Goal: Task Accomplishment & Management: Use online tool/utility

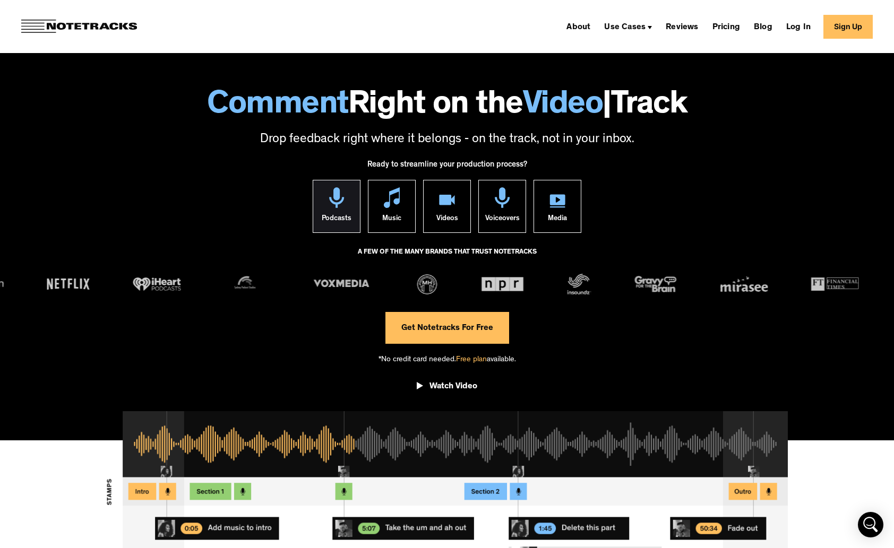
click at [333, 205] on img at bounding box center [337, 197] width 16 height 21
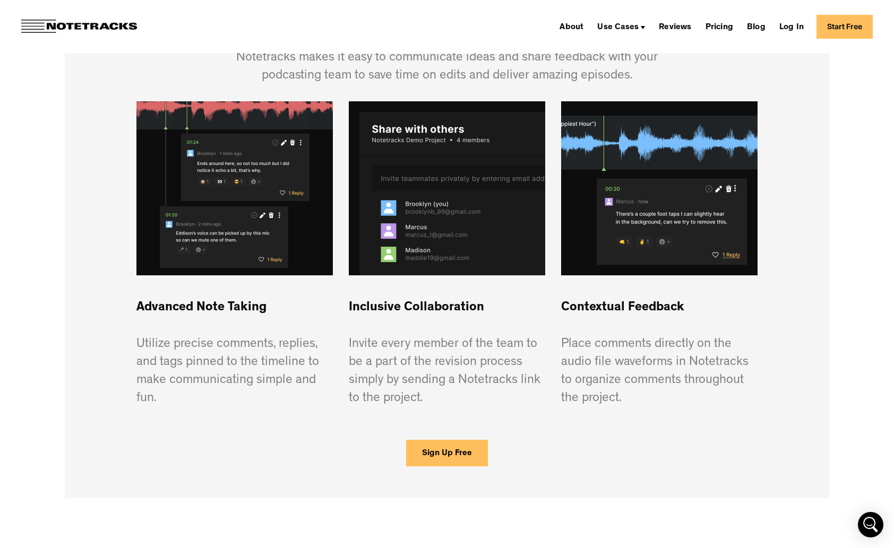
scroll to position [572, 0]
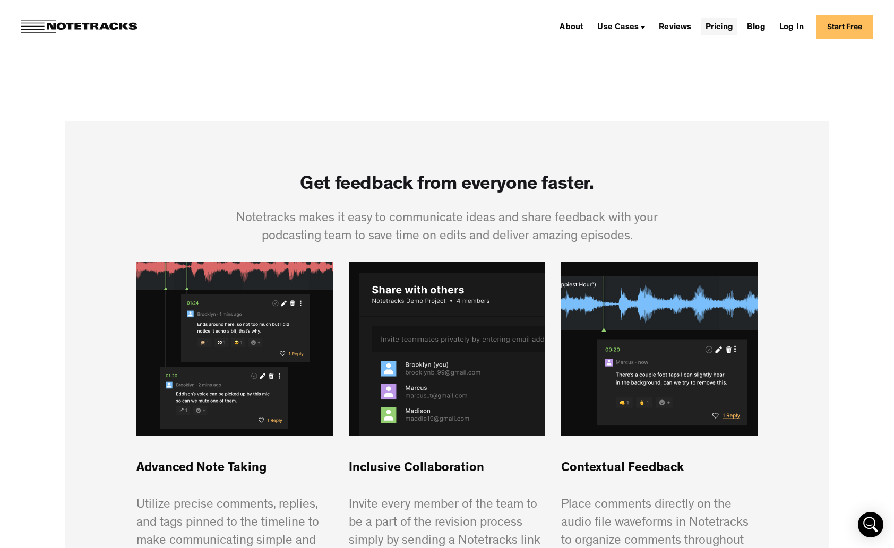
click at [727, 28] on link "Pricing" at bounding box center [719, 26] width 36 height 17
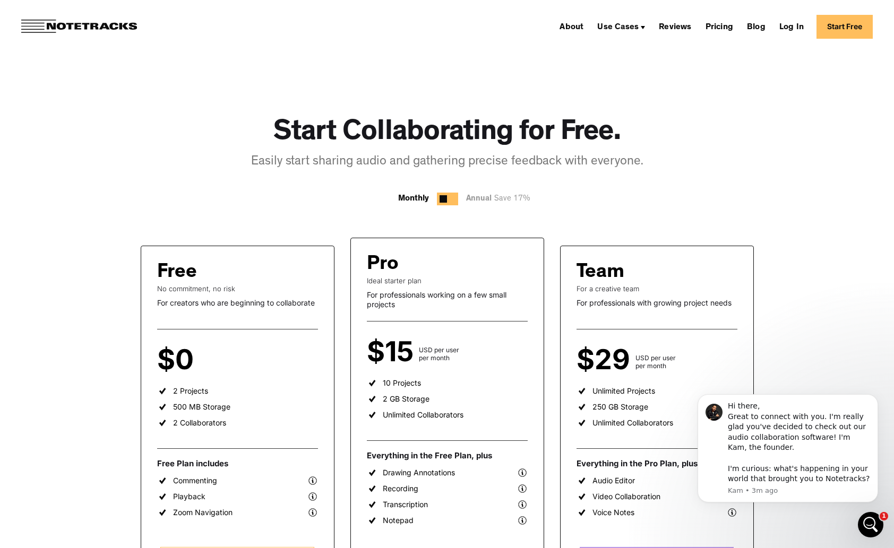
scroll to position [2, 0]
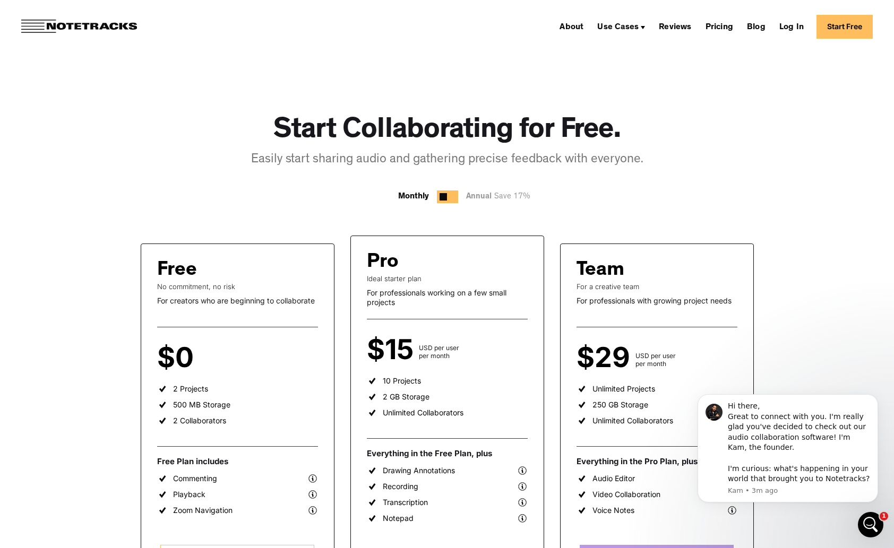
click at [451, 196] on div at bounding box center [447, 197] width 21 height 13
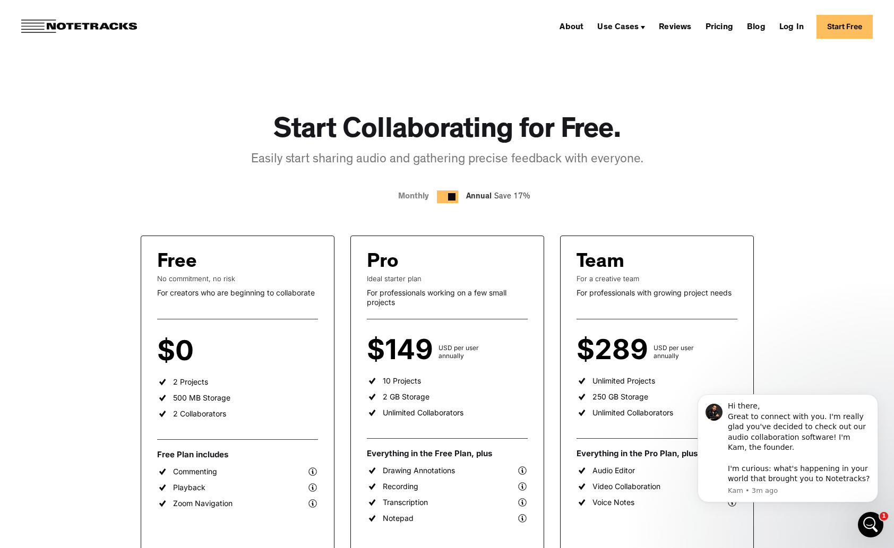
click at [441, 198] on div at bounding box center [447, 197] width 21 height 13
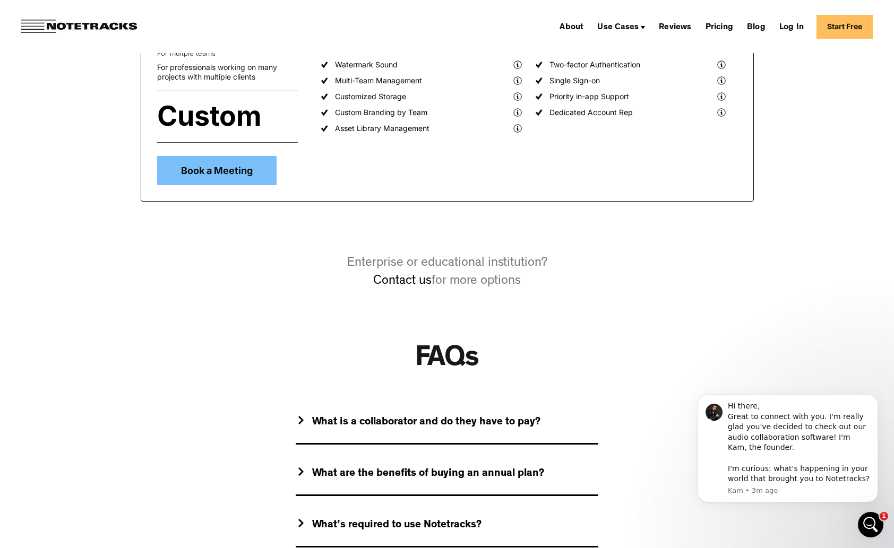
scroll to position [770, 0]
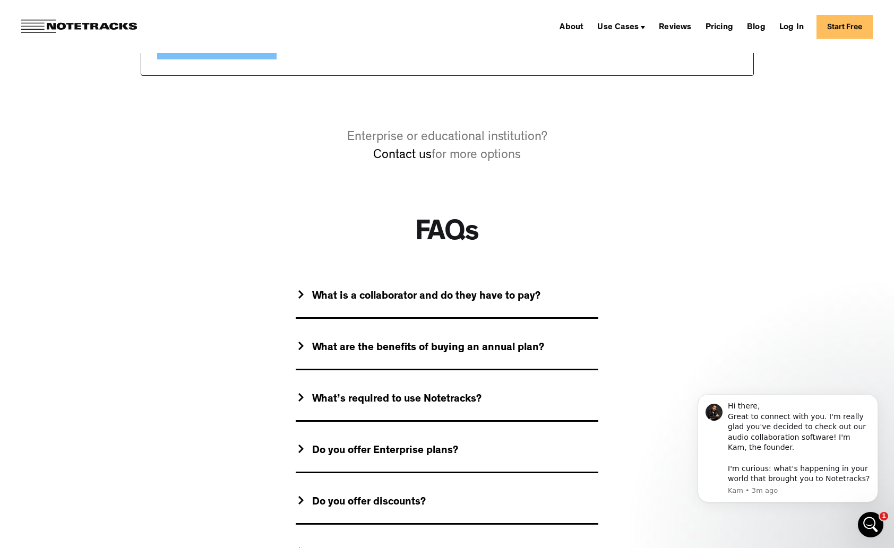
click at [294, 293] on div "FAQs What is a collaborator and do they have to pay? A collaborator is anyone y…" at bounding box center [447, 444] width 765 height 452
click at [299, 294] on img at bounding box center [300, 294] width 5 height 8
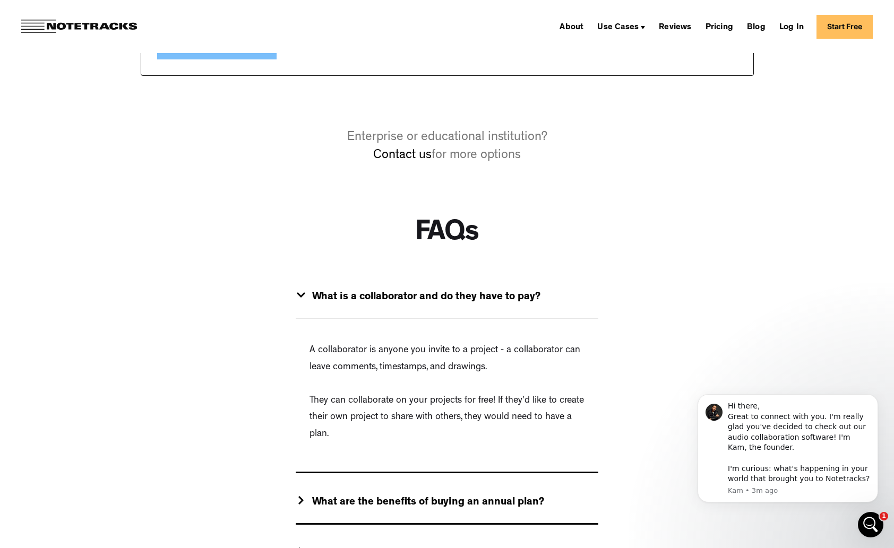
click at [302, 295] on img at bounding box center [301, 295] width 8 height 5
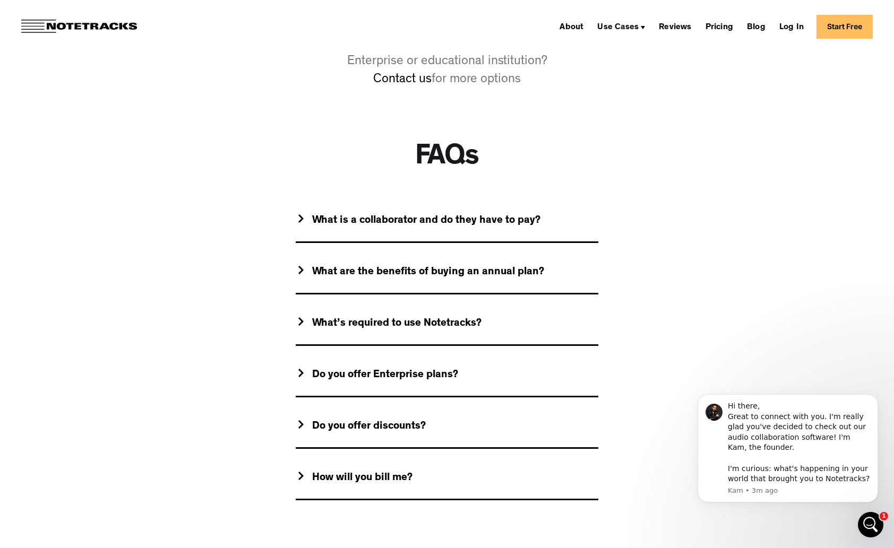
scroll to position [896, 0]
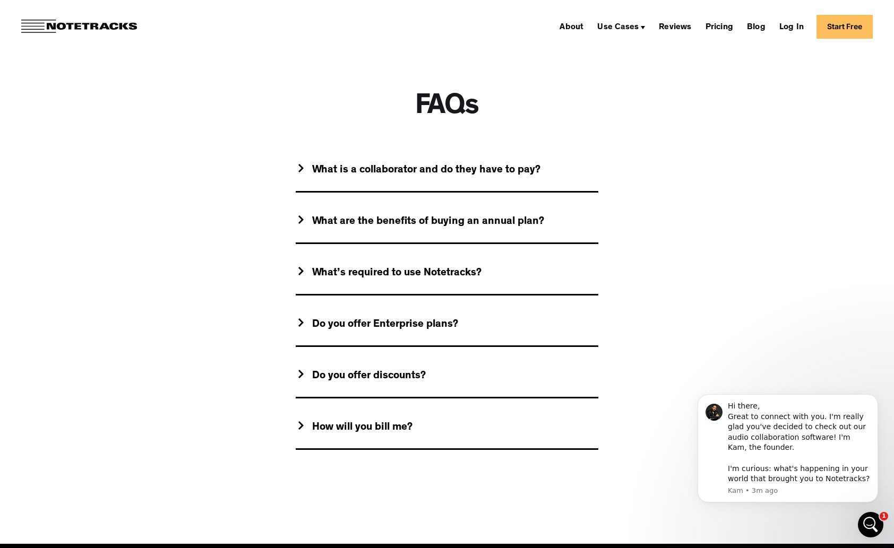
click at [299, 271] on img at bounding box center [300, 271] width 5 height 8
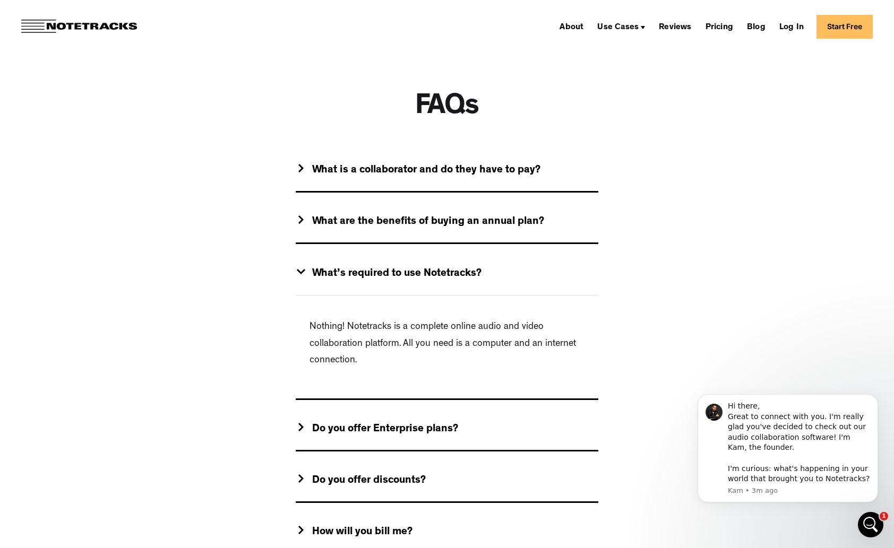
click at [299, 271] on img at bounding box center [301, 271] width 8 height 5
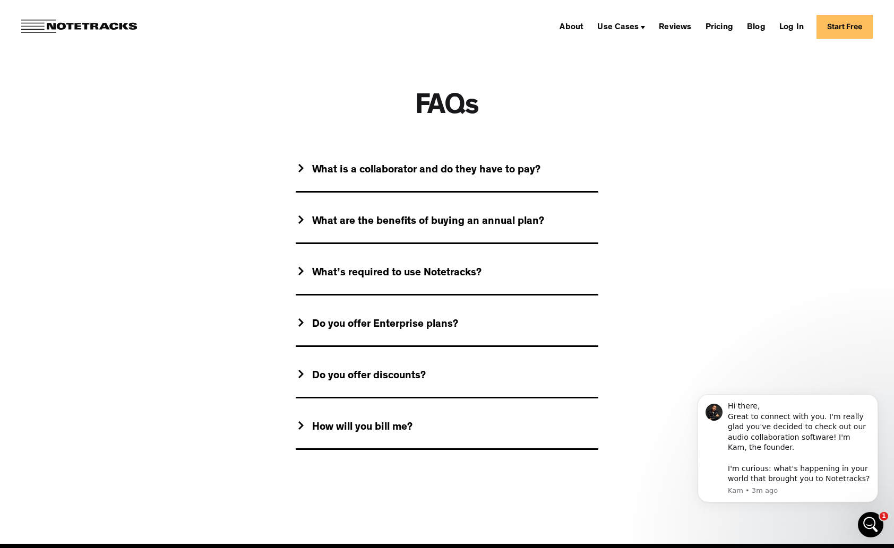
click at [304, 370] on div "Do you offer discounts?" at bounding box center [361, 376] width 130 height 13
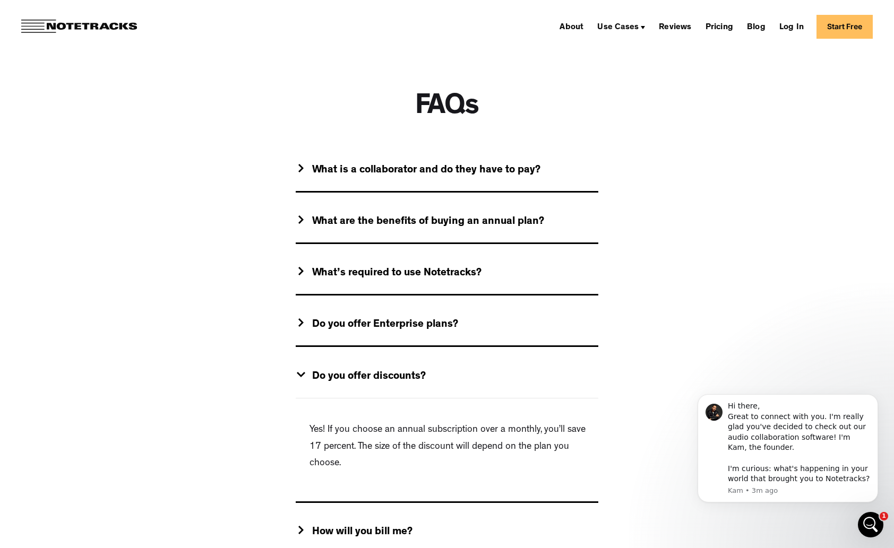
click at [301, 371] on div "Do you offer discounts?" at bounding box center [361, 377] width 130 height 13
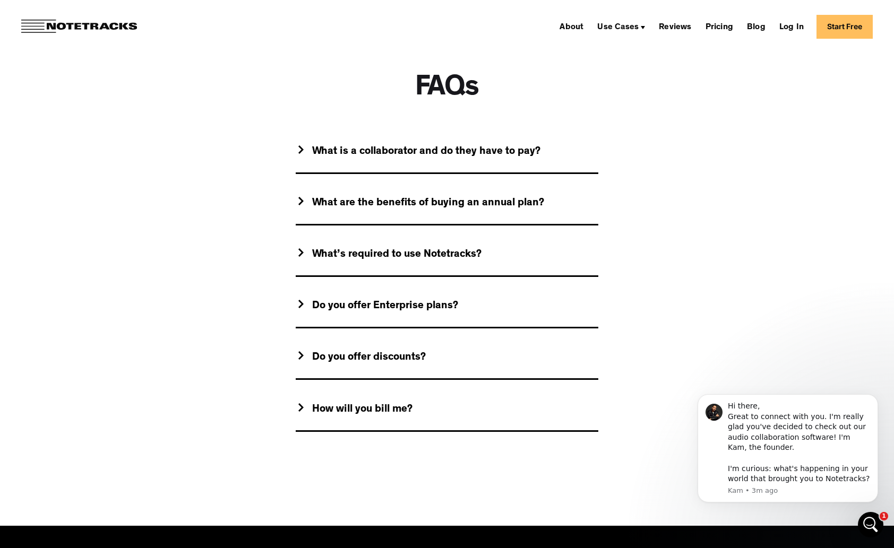
scroll to position [972, 0]
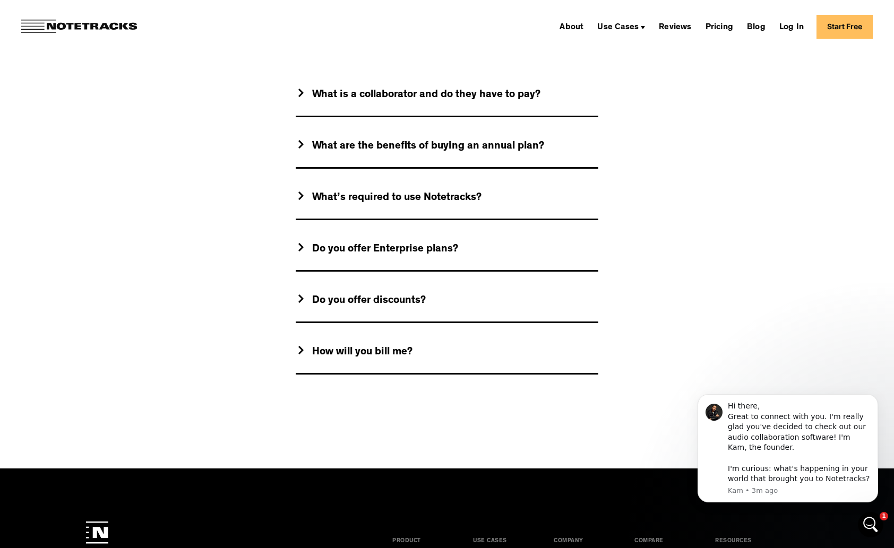
click at [299, 350] on img at bounding box center [300, 350] width 5 height 8
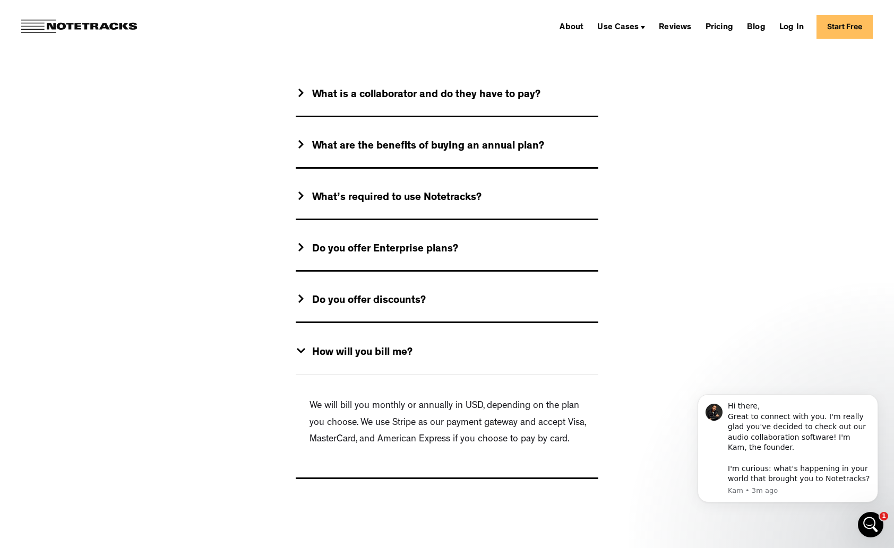
click at [299, 350] on img at bounding box center [301, 350] width 8 height 5
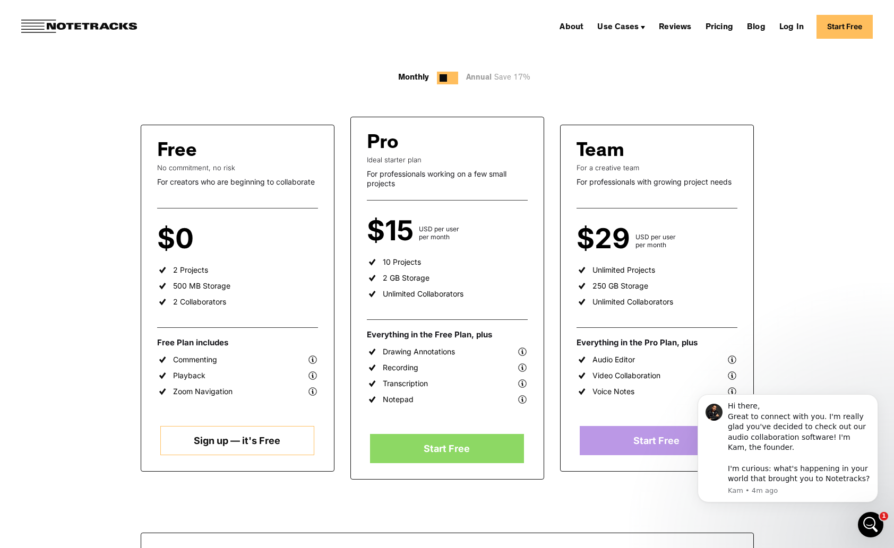
scroll to position [0, 0]
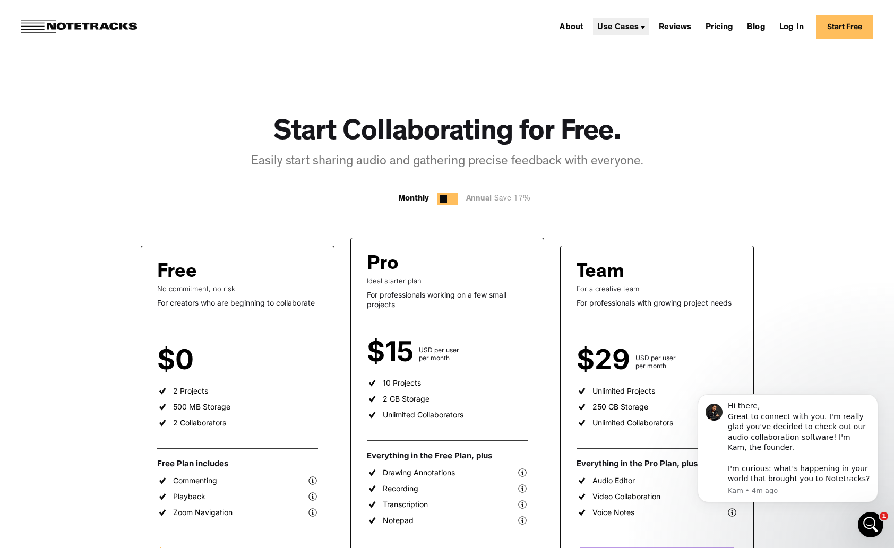
click at [638, 27] on div "Use Cases" at bounding box center [617, 27] width 41 height 8
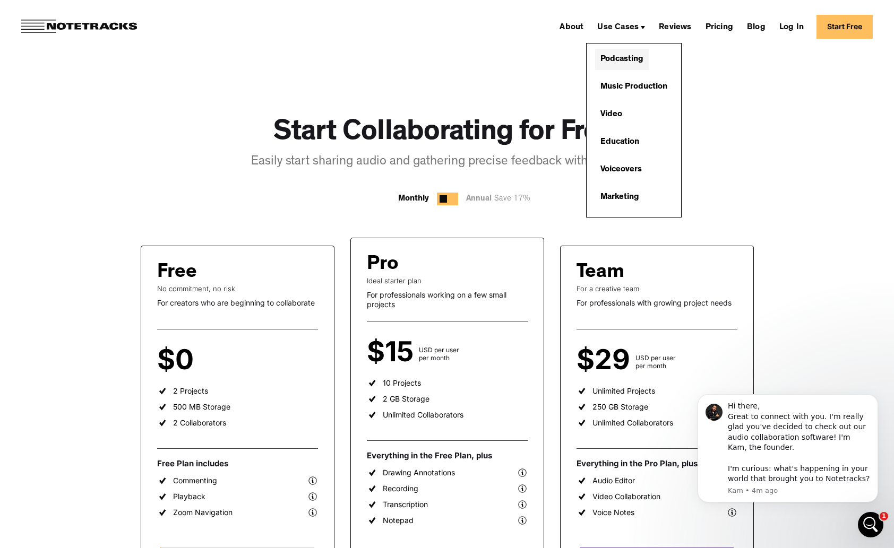
click at [633, 56] on link "Podcasting" at bounding box center [622, 59] width 54 height 21
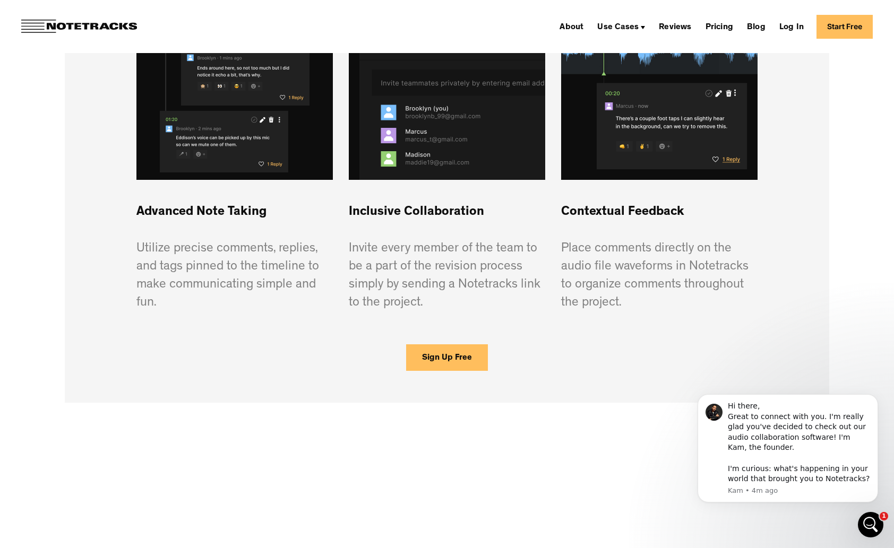
scroll to position [826, 0]
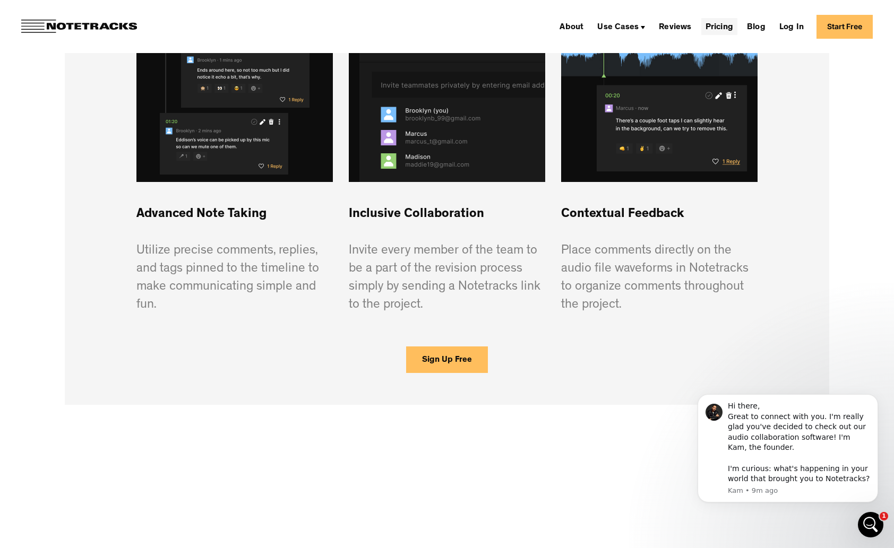
click at [724, 27] on link "Pricing" at bounding box center [719, 26] width 36 height 17
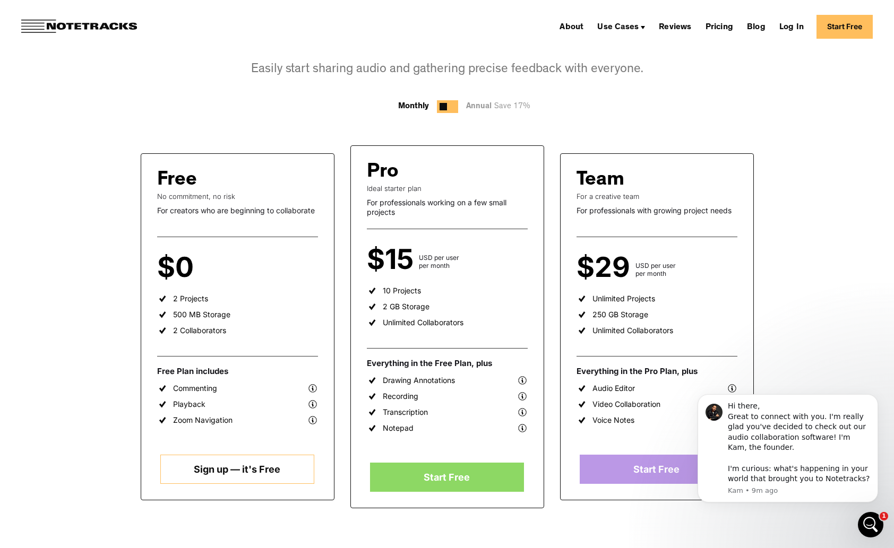
scroll to position [319, 0]
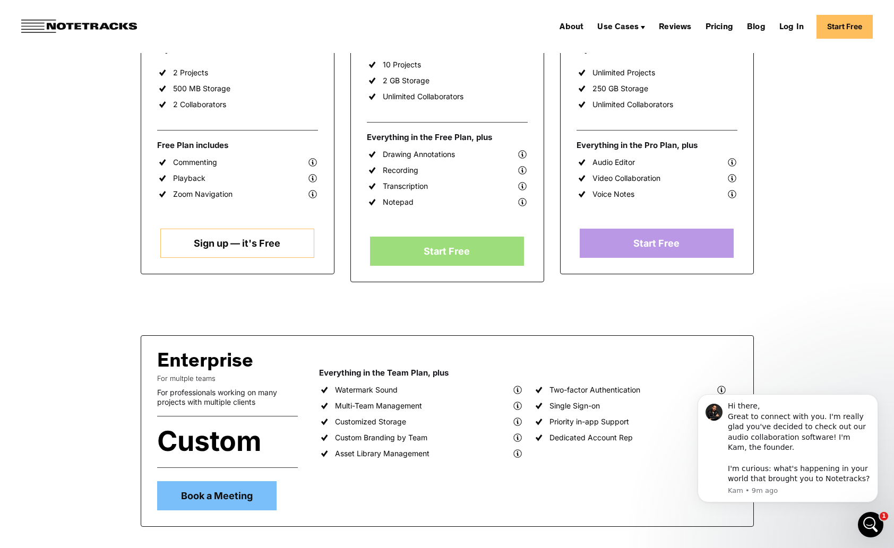
click at [423, 254] on link "Start Free" at bounding box center [447, 251] width 154 height 29
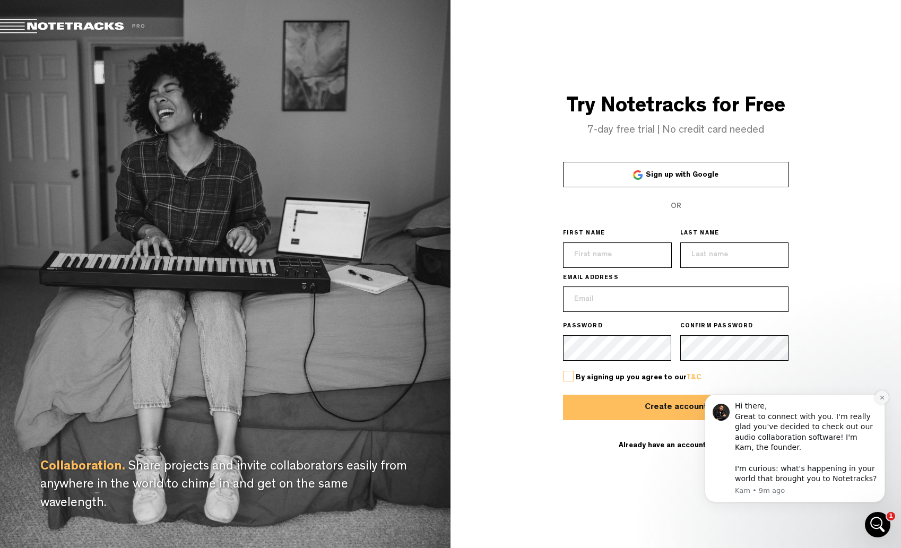
click at [881, 401] on icon "Dismiss notification" at bounding box center [883, 398] width 6 height 6
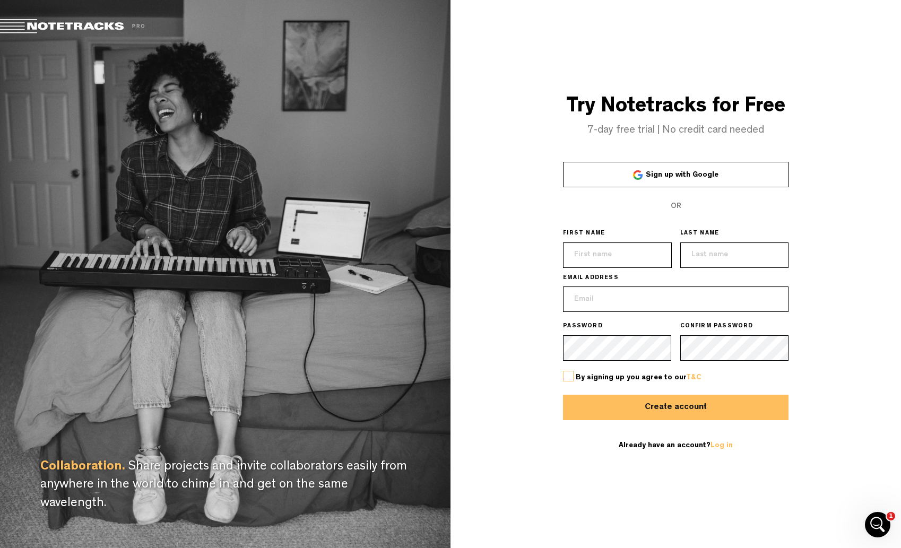
click at [675, 177] on span "Sign up with Google" at bounding box center [682, 174] width 73 height 7
click at [663, 175] on span "Sign up with Google" at bounding box center [682, 174] width 73 height 7
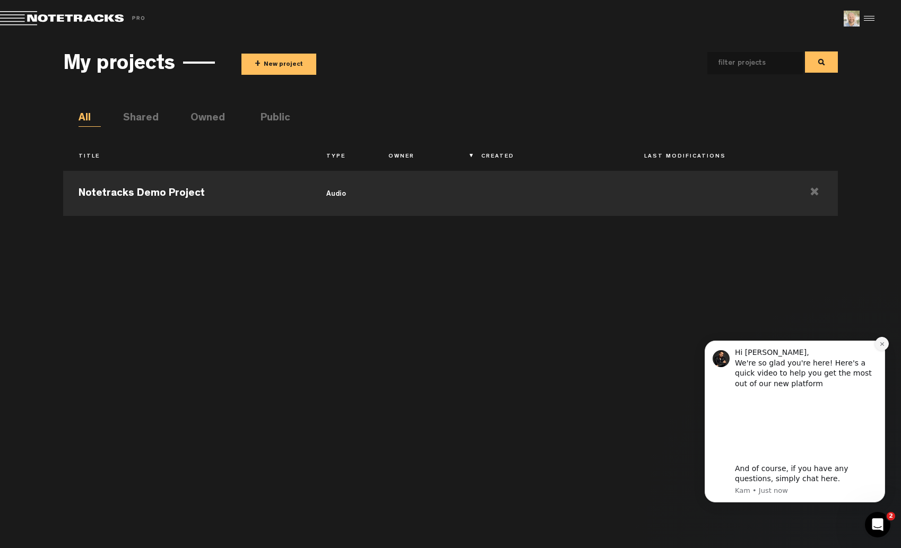
click at [886, 345] on button "Dismiss notification" at bounding box center [882, 344] width 14 height 14
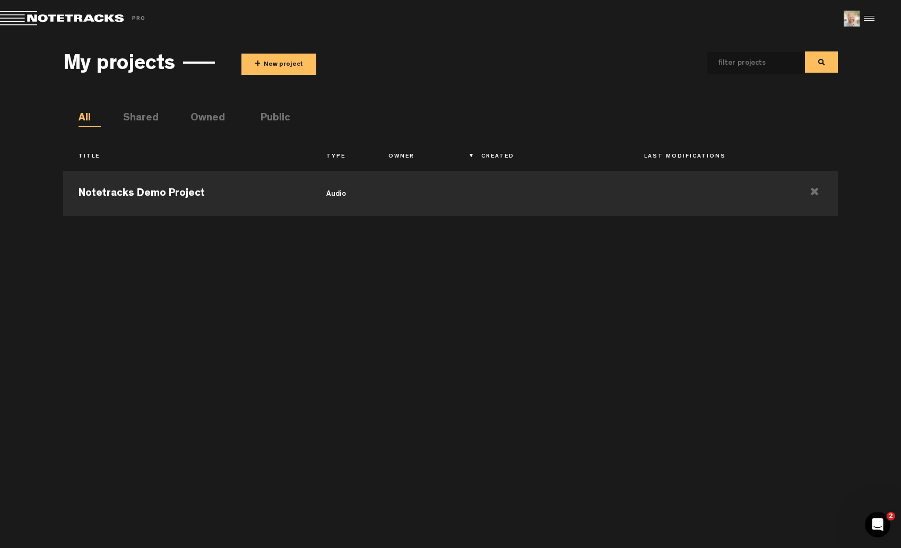
click at [286, 67] on button "+ New project" at bounding box center [279, 64] width 75 height 21
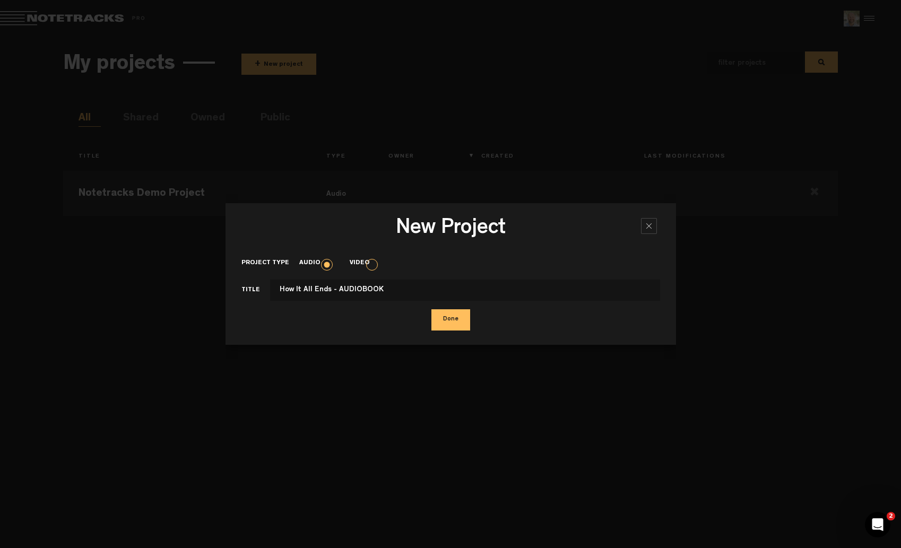
type input "How It All Ends - AUDIOBOOK"
click at [450, 320] on button "Done" at bounding box center [451, 320] width 39 height 21
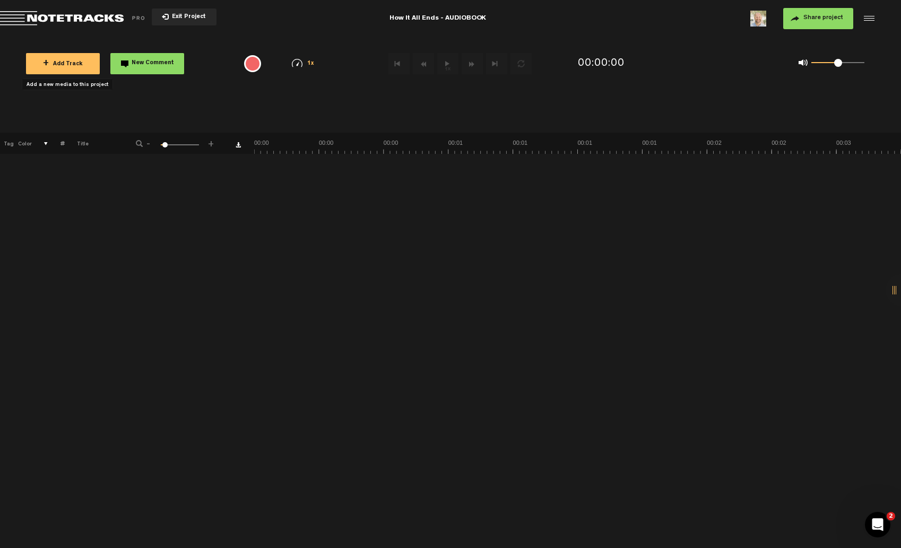
click at [57, 63] on span "+ Add Track" at bounding box center [63, 65] width 40 height 6
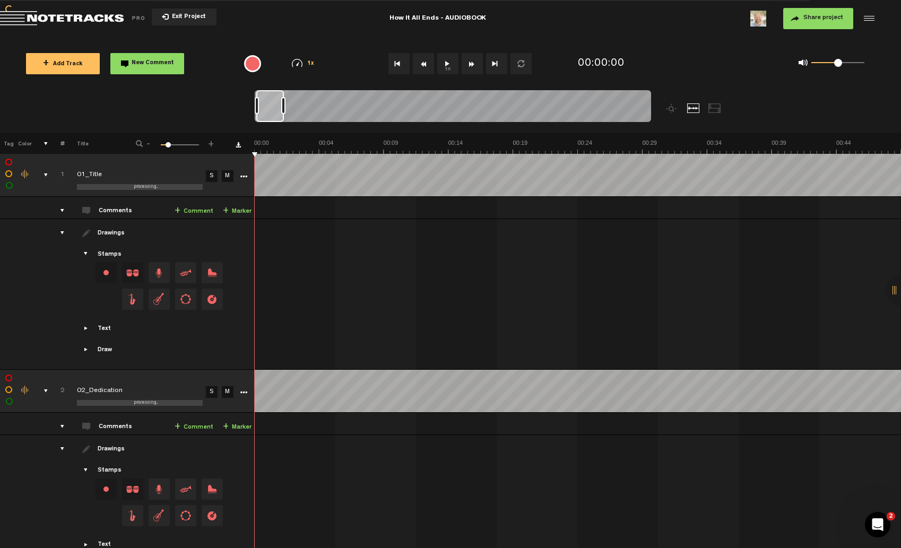
click at [62, 234] on div "drawings" at bounding box center [58, 233] width 16 height 11
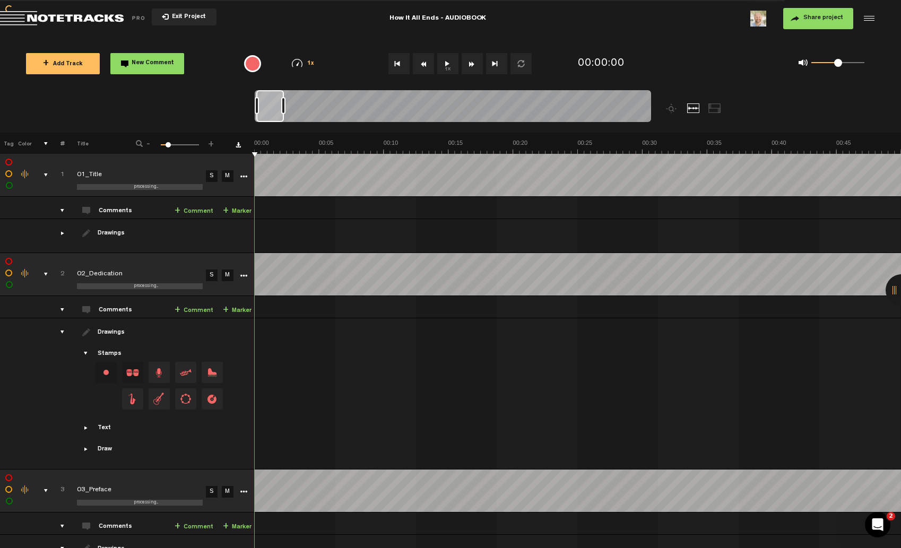
click at [62, 335] on div "drawings" at bounding box center [58, 332] width 16 height 11
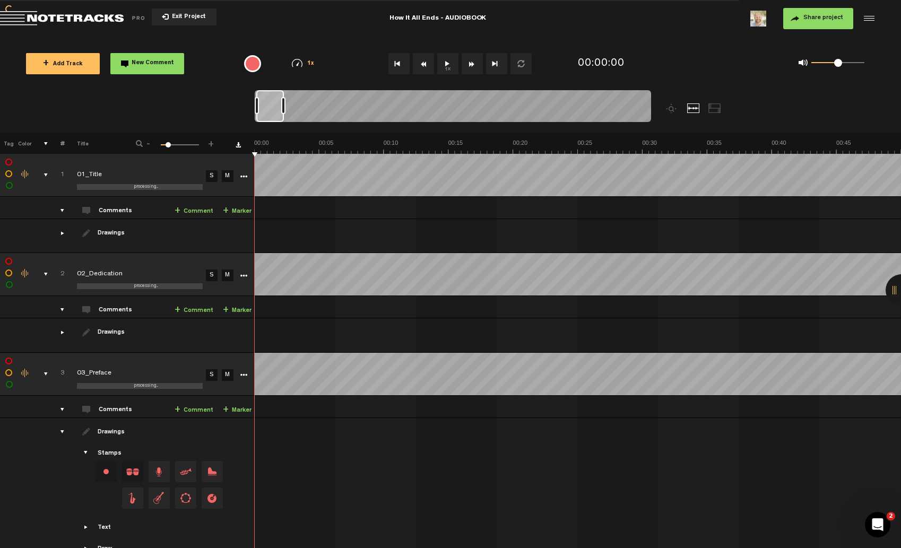
click at [62, 433] on div "drawings" at bounding box center [58, 432] width 16 height 11
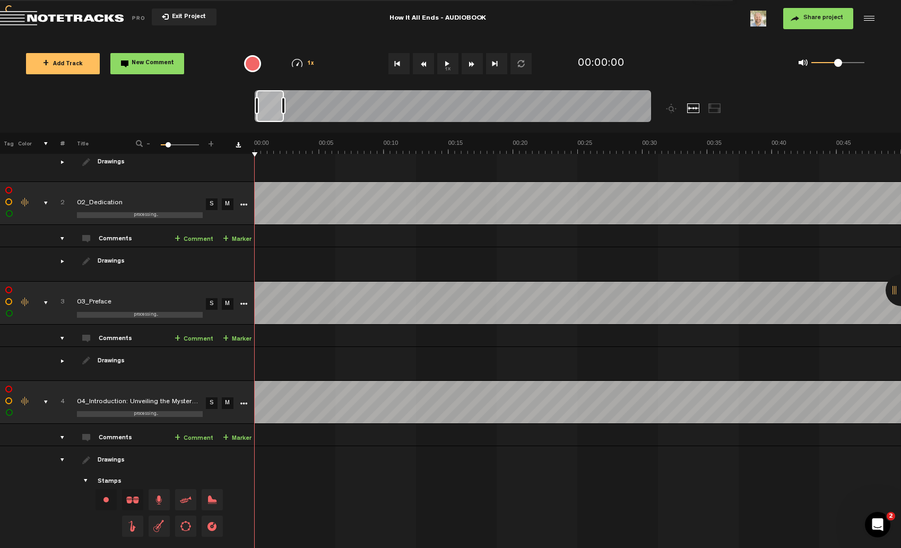
scroll to position [144, 0]
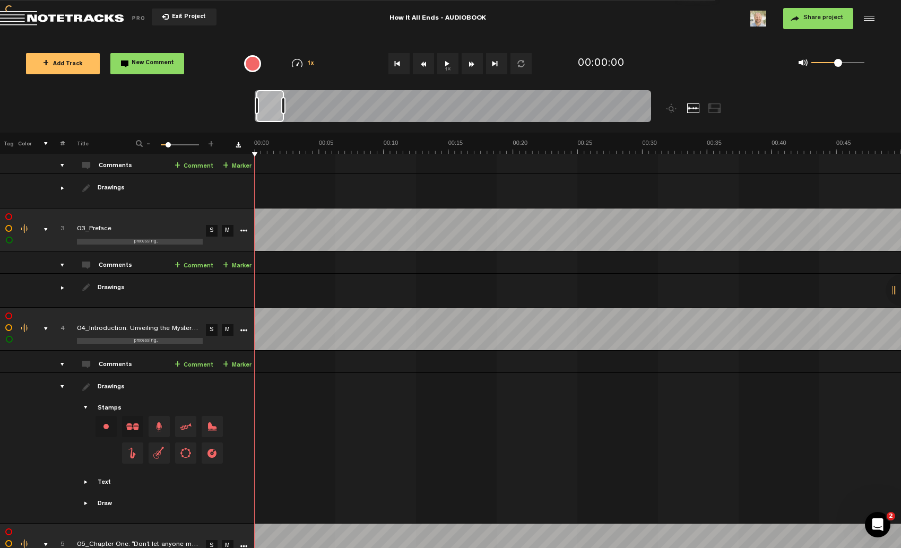
click at [62, 389] on div "drawings" at bounding box center [58, 387] width 16 height 11
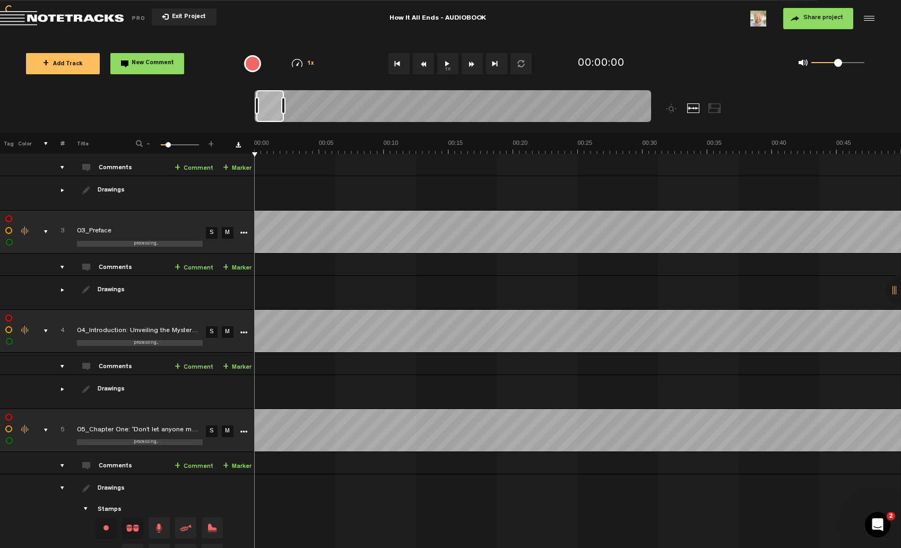
scroll to position [0, 0]
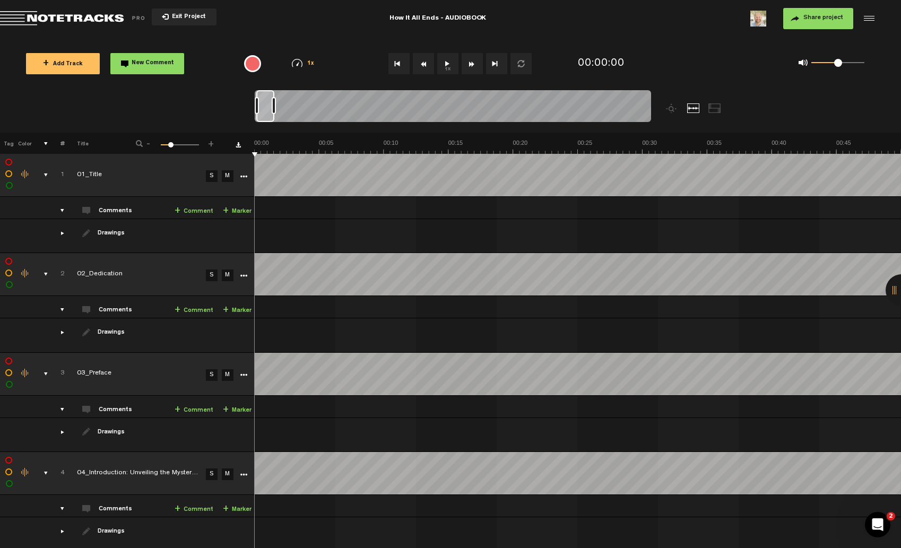
click at [445, 64] on button "1x" at bounding box center [447, 63] width 21 height 21
click at [451, 64] on button "1x" at bounding box center [447, 63] width 21 height 21
click at [188, 19] on span "Exit Project" at bounding box center [187, 17] width 37 height 6
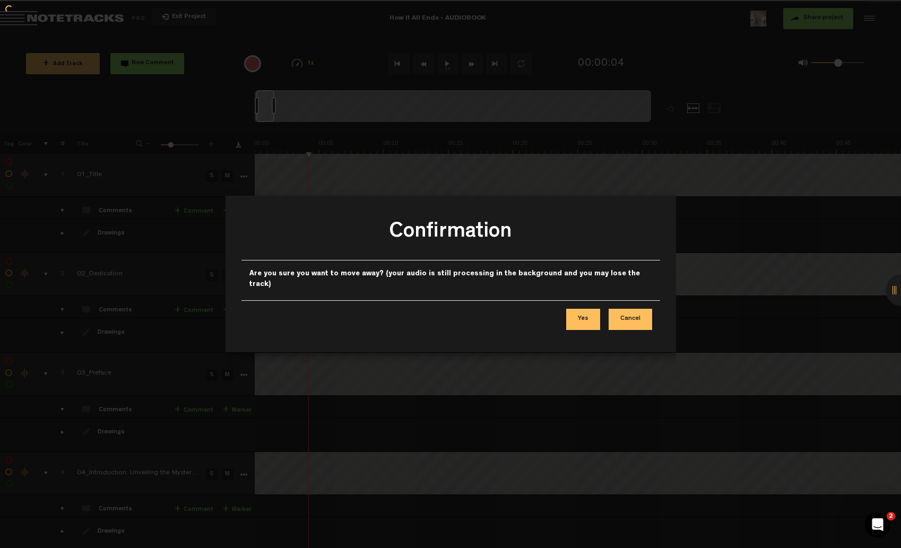
click at [591, 313] on button "Yes" at bounding box center [583, 319] width 34 height 21
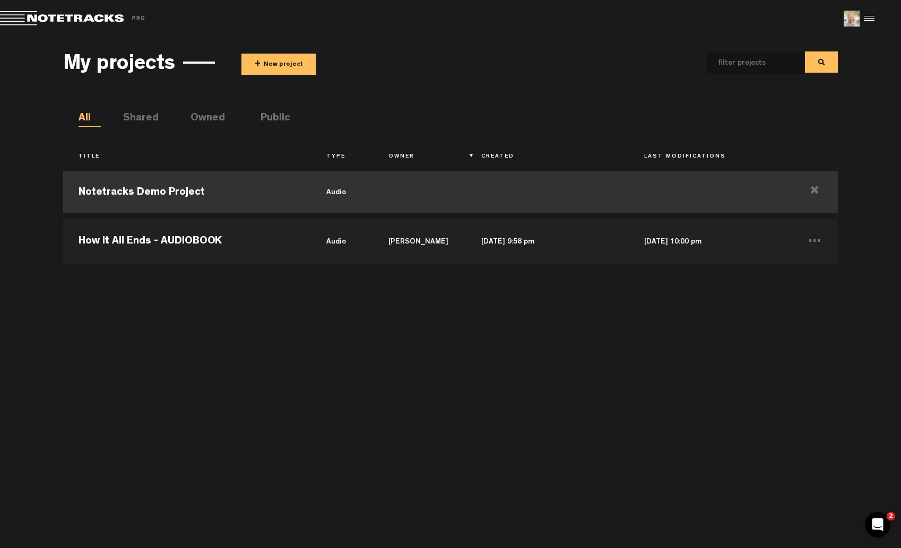
click at [149, 189] on td "Notetracks Demo Project" at bounding box center [187, 192] width 248 height 48
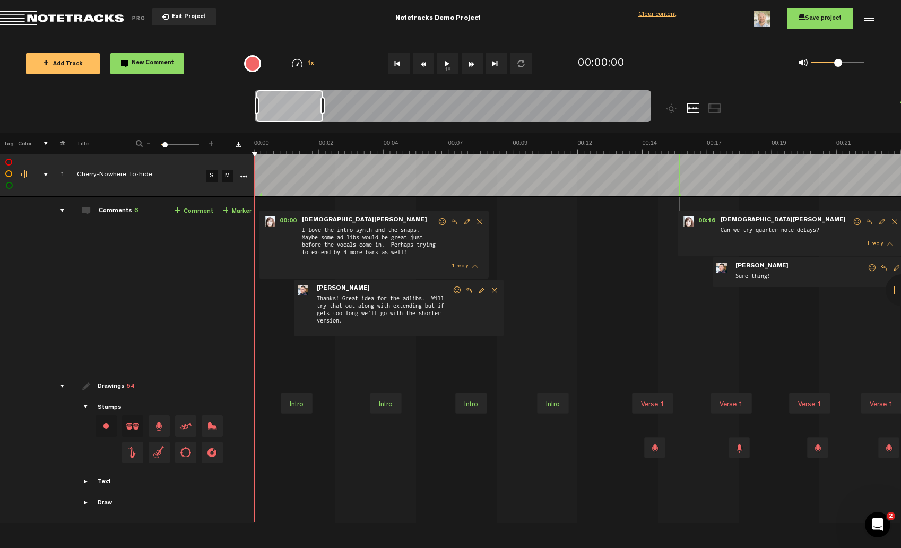
click at [171, 14] on button "Exit Project" at bounding box center [184, 16] width 65 height 17
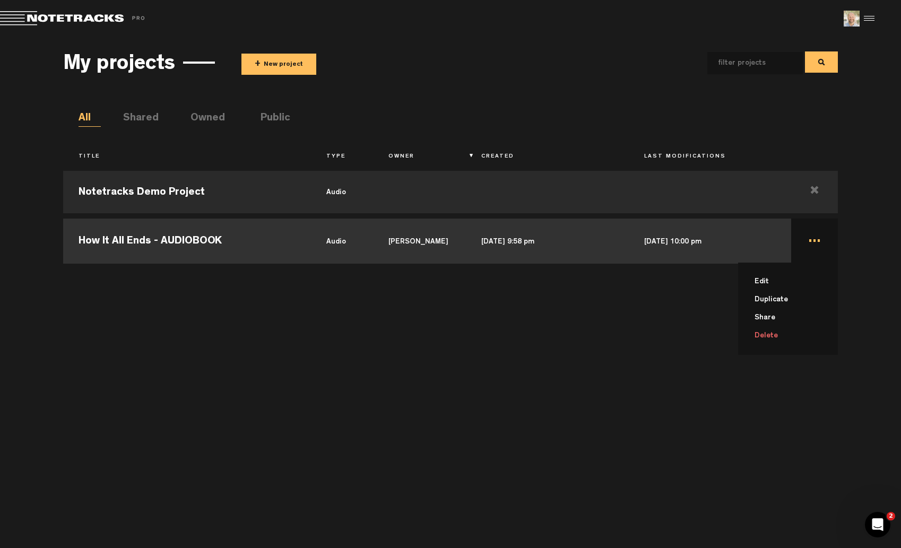
click at [769, 335] on li "Delete" at bounding box center [794, 336] width 87 height 18
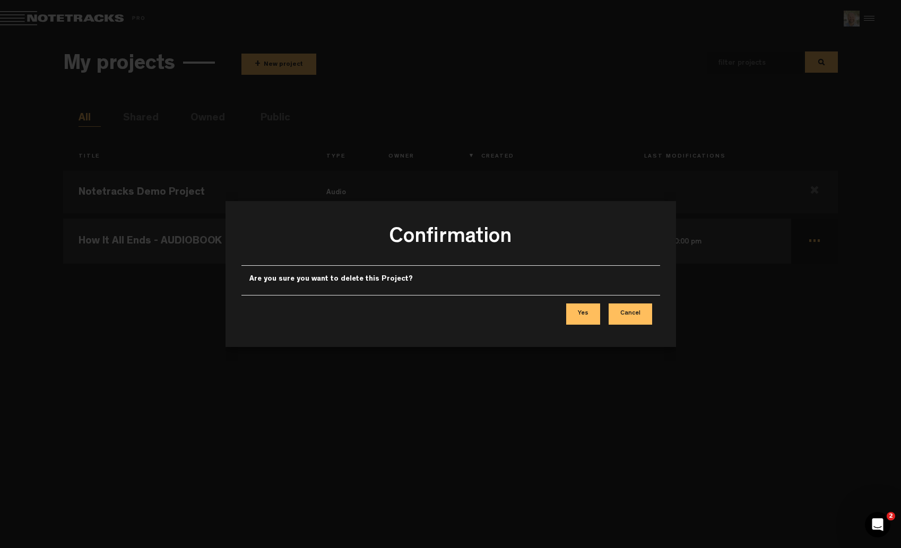
drag, startPoint x: 580, startPoint y: 314, endPoint x: 586, endPoint y: 316, distance: 6.2
click at [581, 314] on button "Yes" at bounding box center [583, 314] width 34 height 21
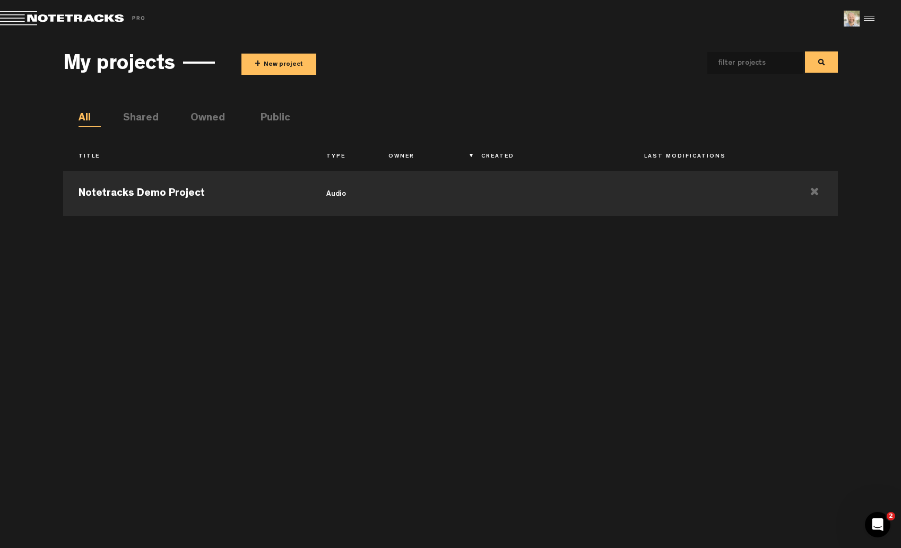
click at [286, 67] on button "+ New project" at bounding box center [279, 64] width 75 height 21
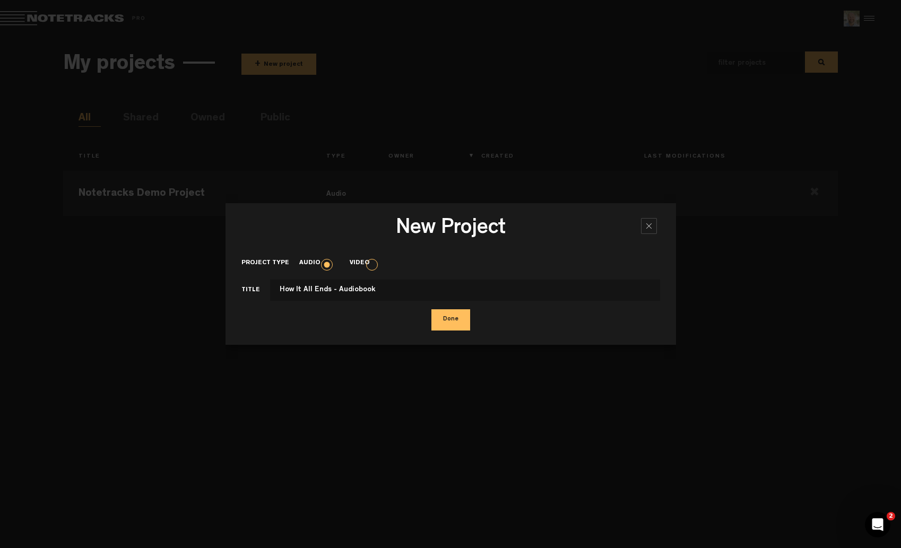
type input "How It All Ends - Audiobook"
click at [450, 320] on button "Done" at bounding box center [451, 320] width 39 height 21
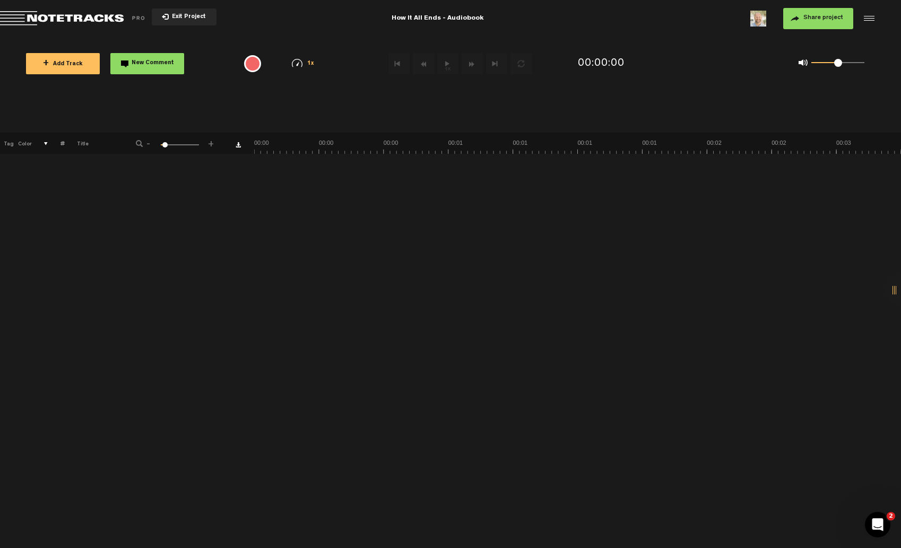
click at [761, 20] on img at bounding box center [759, 19] width 16 height 16
click at [873, 18] on div at bounding box center [868, 19] width 16 height 16
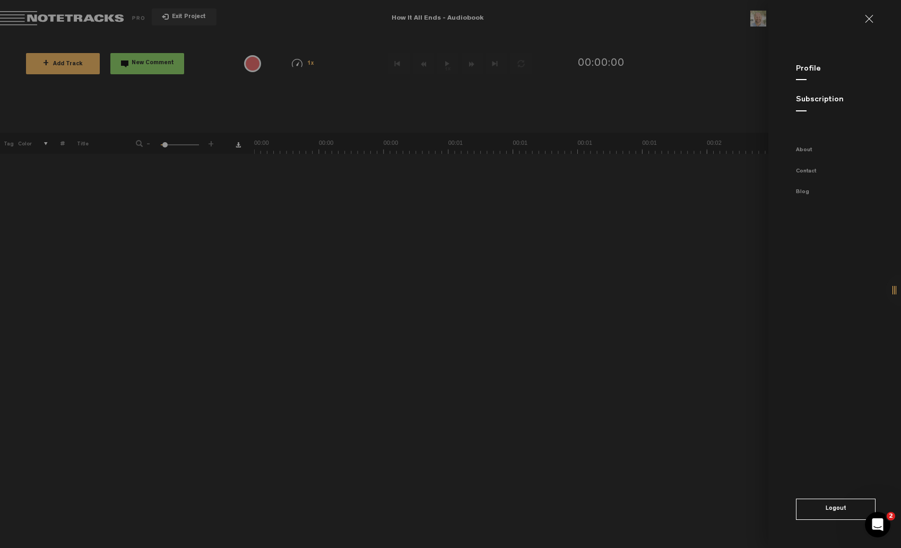
click at [809, 68] on link "Profile" at bounding box center [808, 69] width 25 height 8
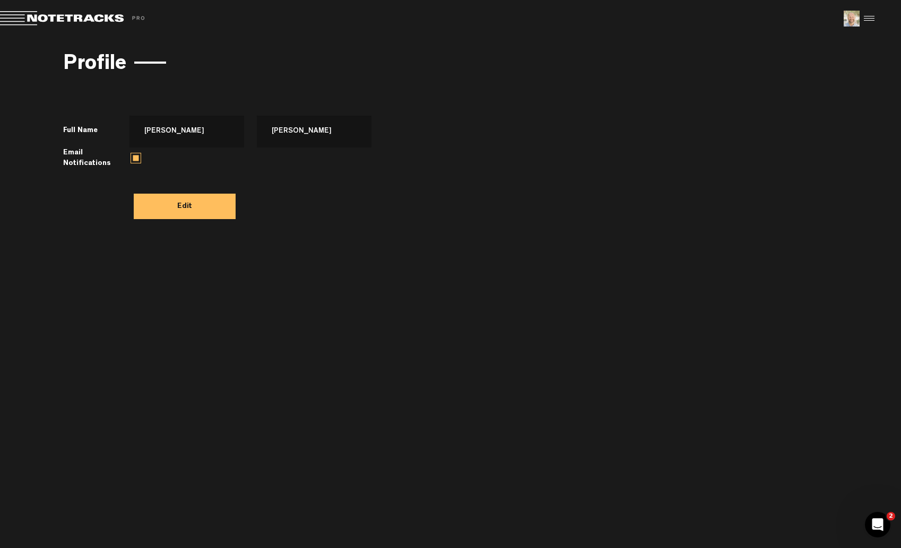
click at [139, 157] on label at bounding box center [136, 158] width 11 height 11
click at [0, 0] on input "checkbox" at bounding box center [0, 0] width 0 height 0
drag, startPoint x: 186, startPoint y: 204, endPoint x: 195, endPoint y: 208, distance: 10.0
click at [186, 204] on button "Save" at bounding box center [185, 206] width 102 height 25
click at [12, 14] on span "Return to Project List" at bounding box center [74, 18] width 149 height 15
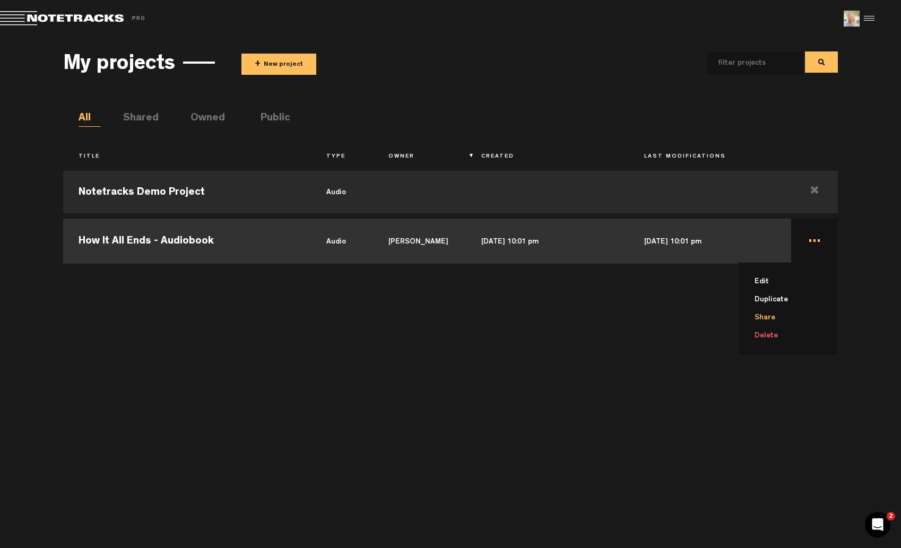
click at [766, 316] on li "Share" at bounding box center [794, 318] width 87 height 18
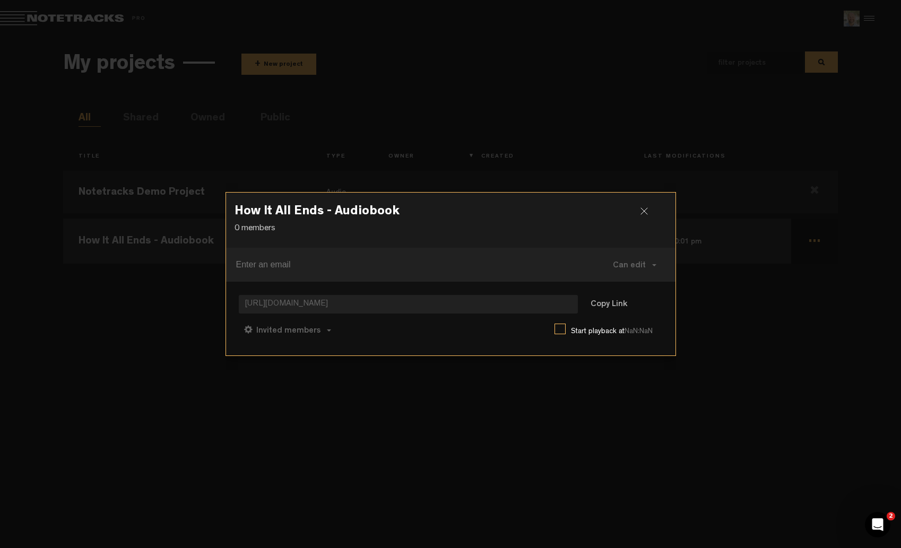
click at [491, 236] on div "How It All Ends - Audiobook 0 members" at bounding box center [451, 220] width 450 height 55
click at [639, 267] on span "Can edit" at bounding box center [629, 266] width 33 height 8
click at [639, 287] on link "Can comment" at bounding box center [638, 289] width 71 height 15
click at [283, 328] on span "Invited members" at bounding box center [288, 331] width 64 height 8
drag, startPoint x: 375, startPoint y: 342, endPoint x: 390, endPoint y: 340, distance: 15.0
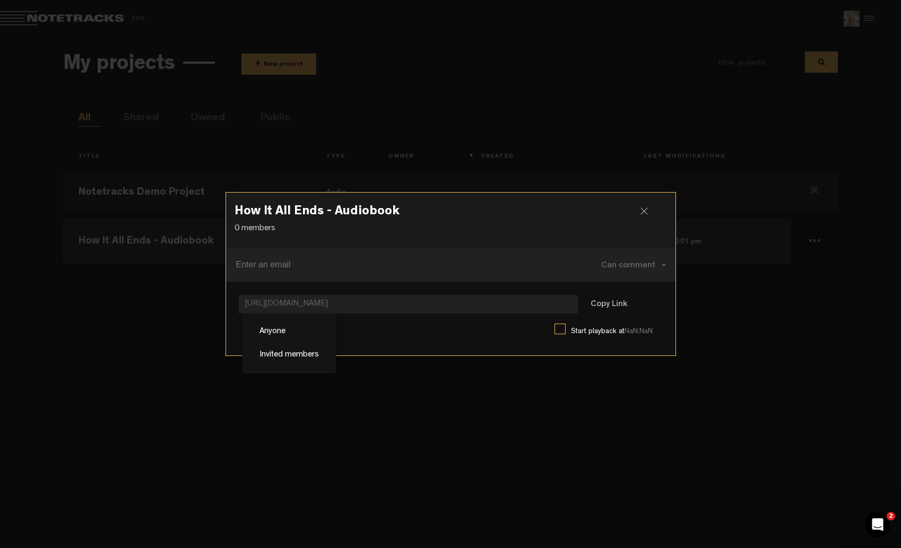
click at [375, 341] on div "Invited members Anyone Invited members Can comment Can edit Can comment Can vie…" at bounding box center [451, 329] width 424 height 25
click at [644, 209] on div at bounding box center [649, 216] width 16 height 16
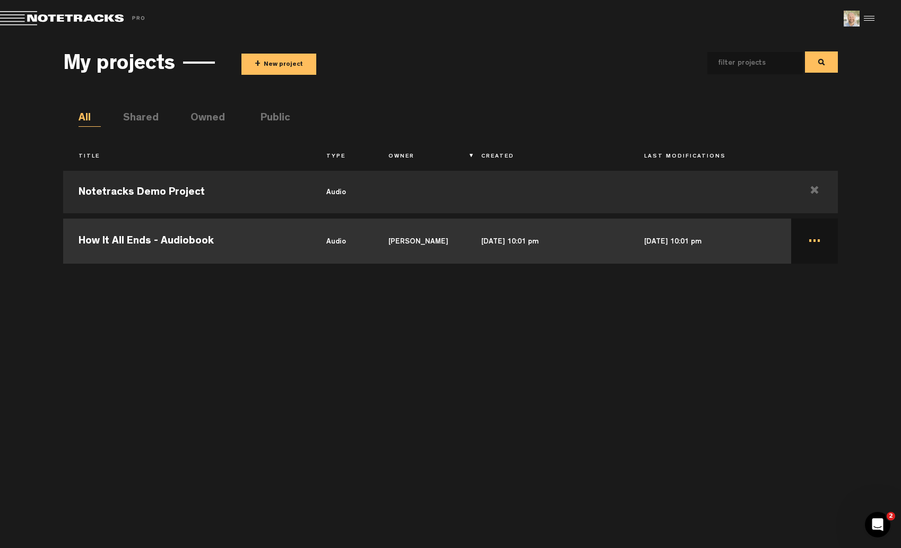
click at [219, 250] on td "How It All Ends - Audiobook" at bounding box center [187, 240] width 248 height 48
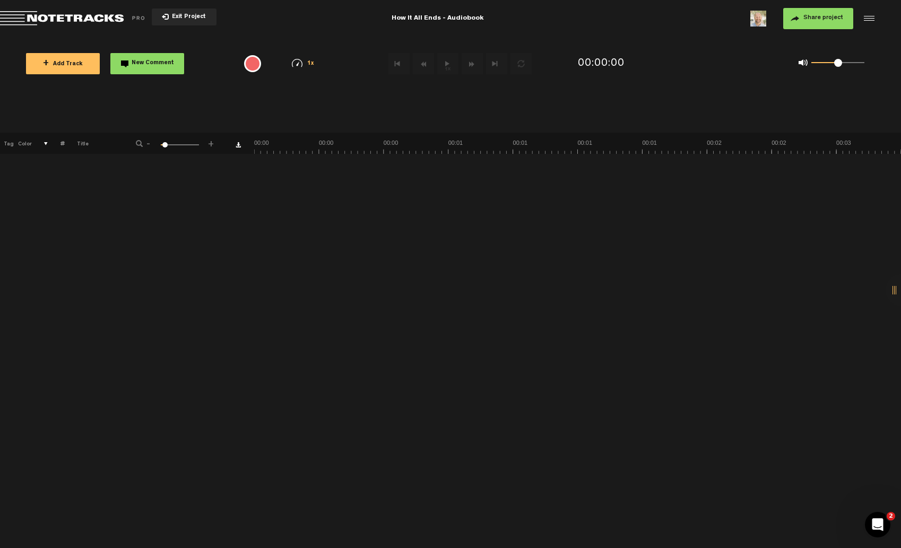
click at [875, 18] on div at bounding box center [868, 19] width 16 height 16
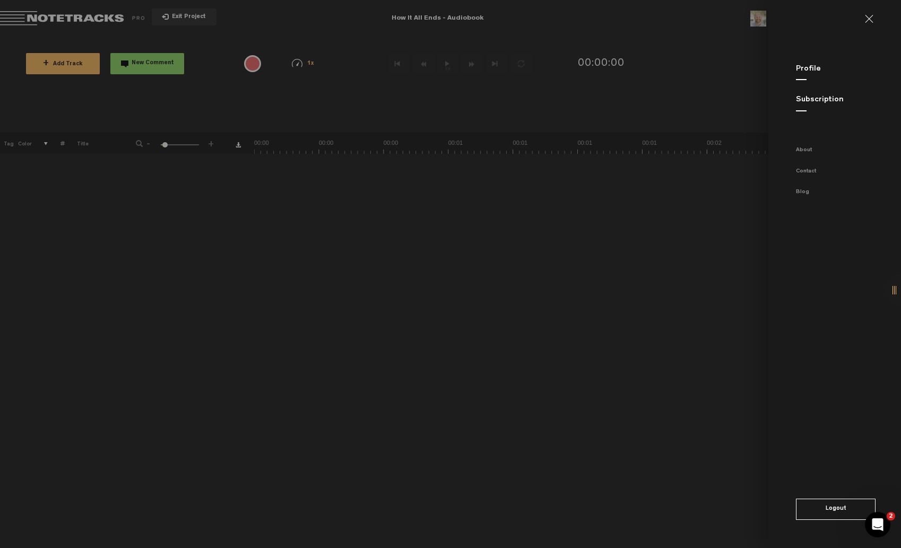
click at [895, 289] on div at bounding box center [902, 290] width 32 height 32
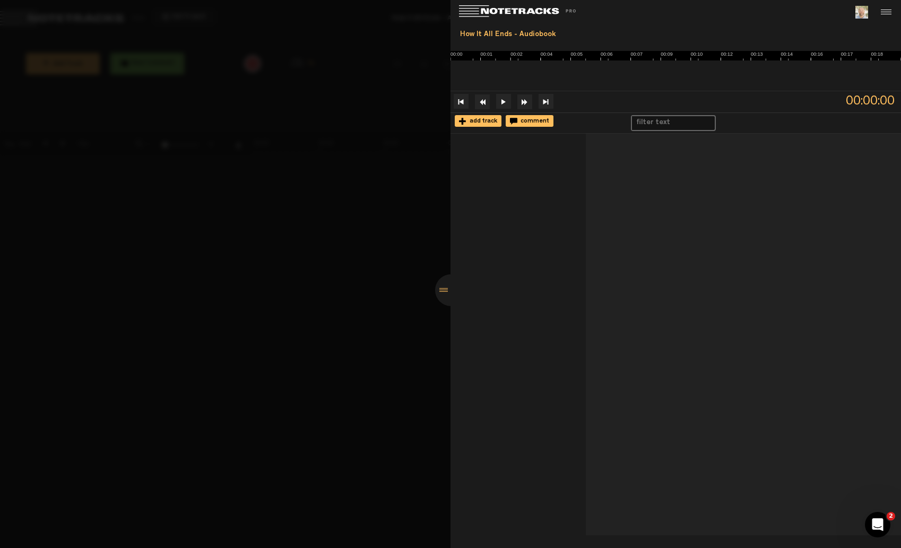
click at [426, 206] on div at bounding box center [450, 274] width 901 height 548
click at [887, 14] on div at bounding box center [885, 12] width 16 height 16
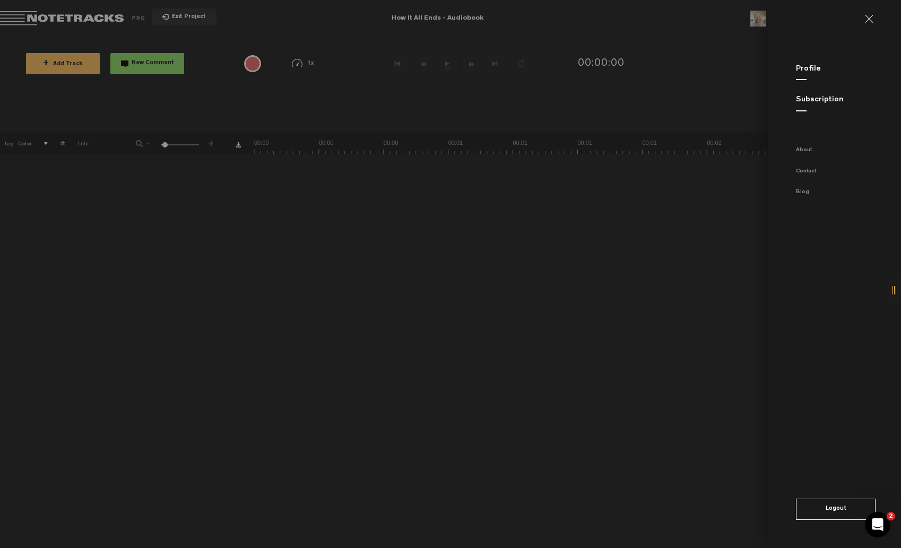
drag, startPoint x: 99, startPoint y: 18, endPoint x: 84, endPoint y: 20, distance: 15.0
click at [99, 18] on md-backdrop at bounding box center [450, 274] width 901 height 548
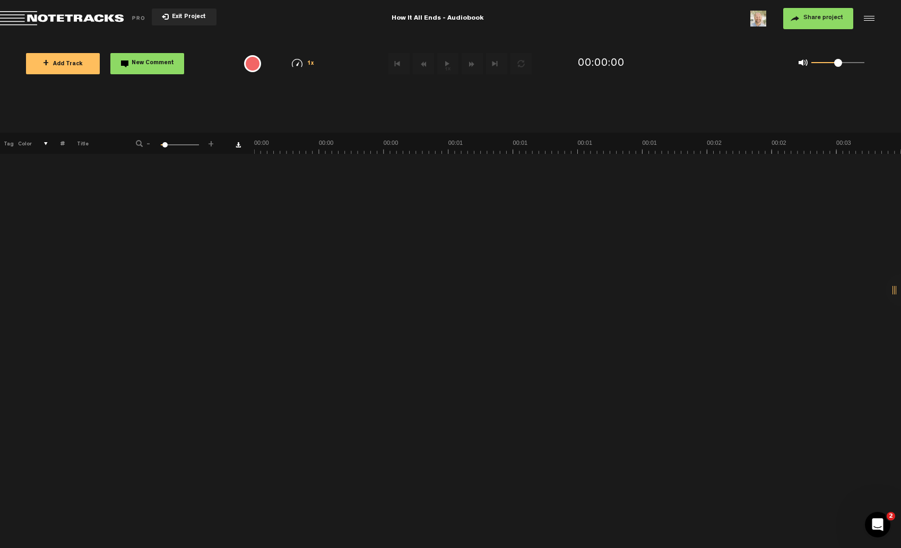
click at [134, 16] on span "Return to Project List" at bounding box center [74, 18] width 149 height 15
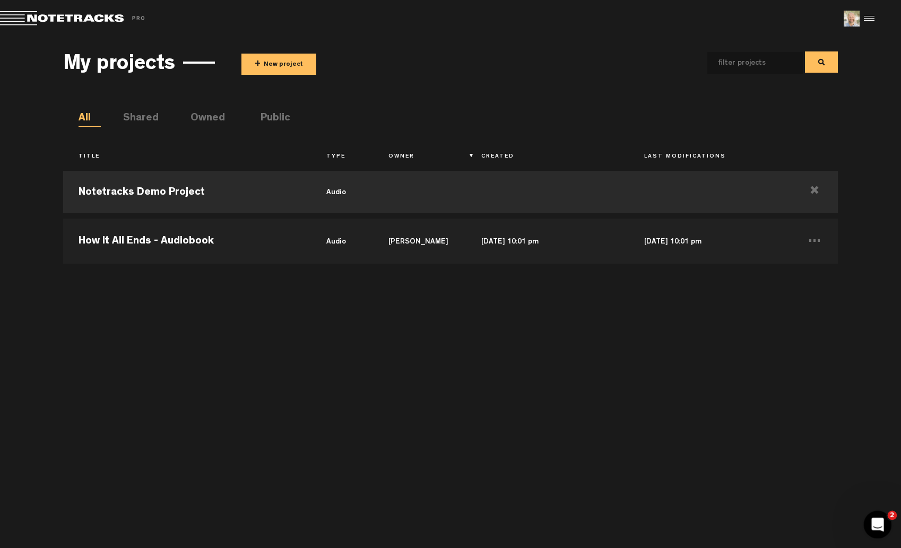
click at [884, 525] on div "Open Intercom Messenger" at bounding box center [876, 523] width 35 height 35
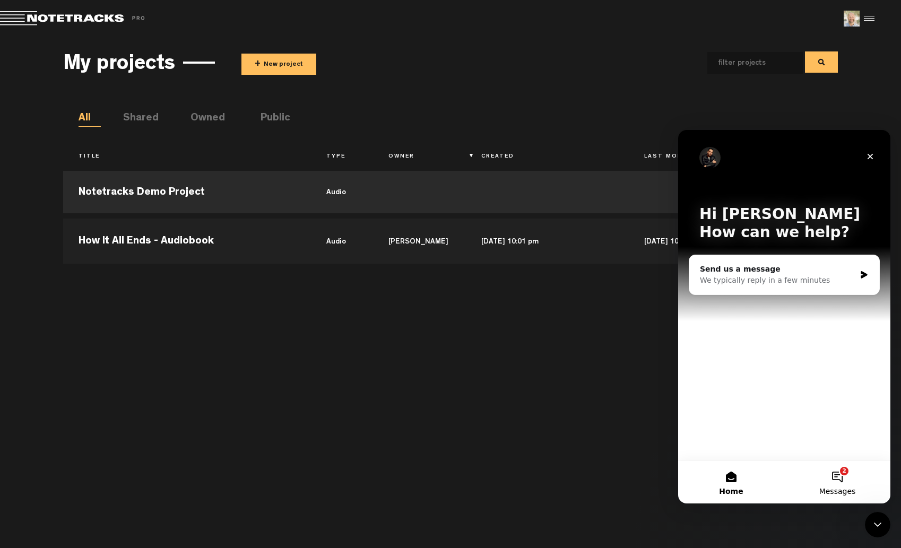
click at [846, 473] on button "2 Messages" at bounding box center [838, 482] width 106 height 42
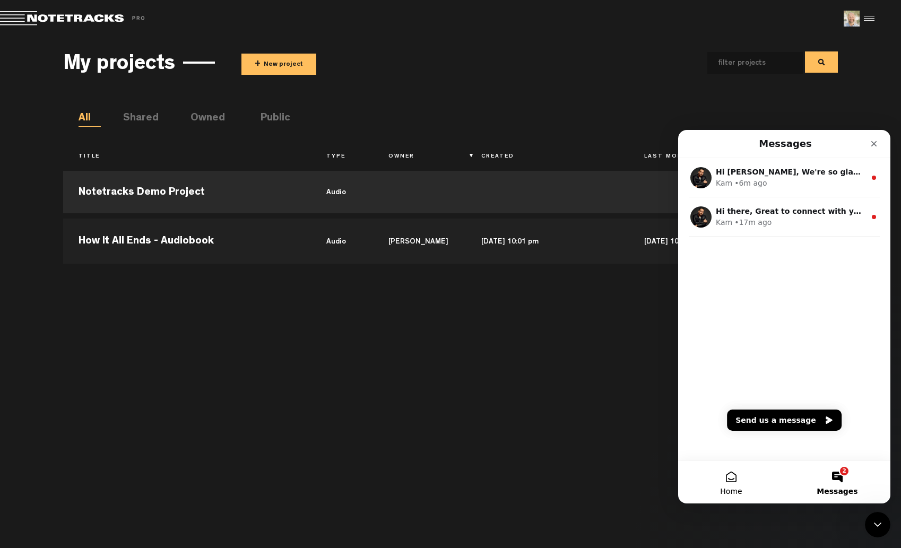
click at [734, 488] on span "Home" at bounding box center [731, 491] width 22 height 7
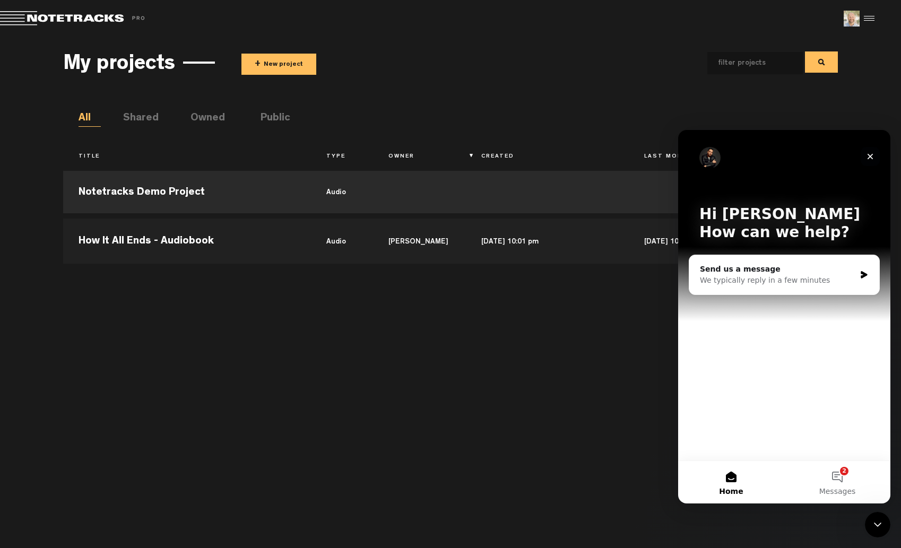
click at [873, 157] on icon "Close" at bounding box center [870, 156] width 8 height 8
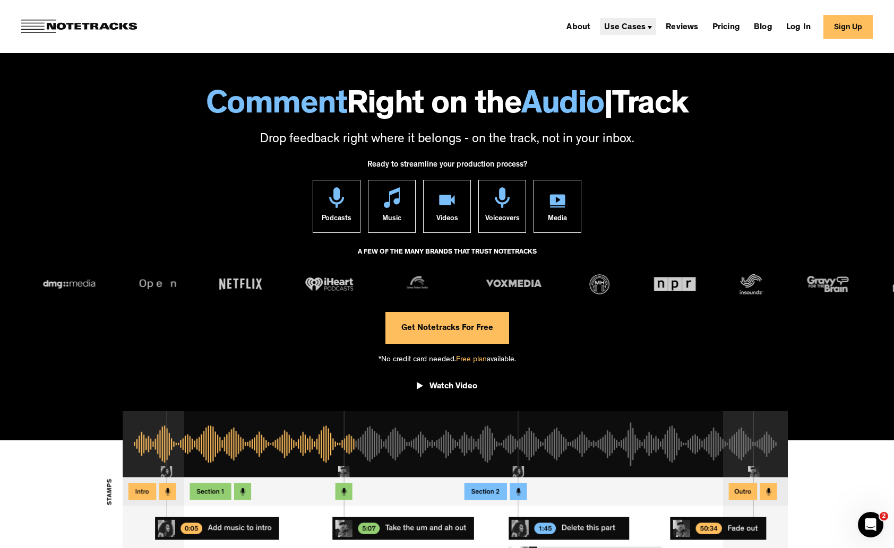
click at [652, 28] on img at bounding box center [650, 27] width 4 height 3
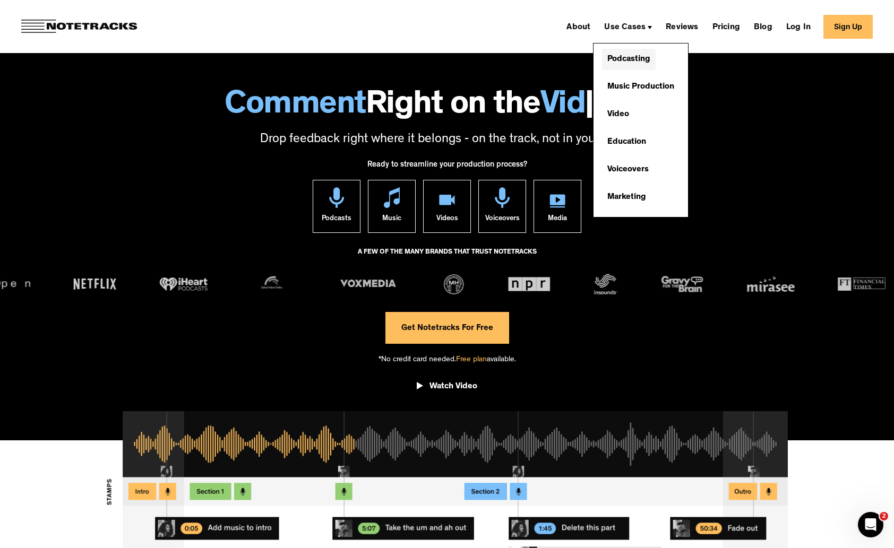
click at [656, 59] on link "Podcasting" at bounding box center [629, 59] width 54 height 21
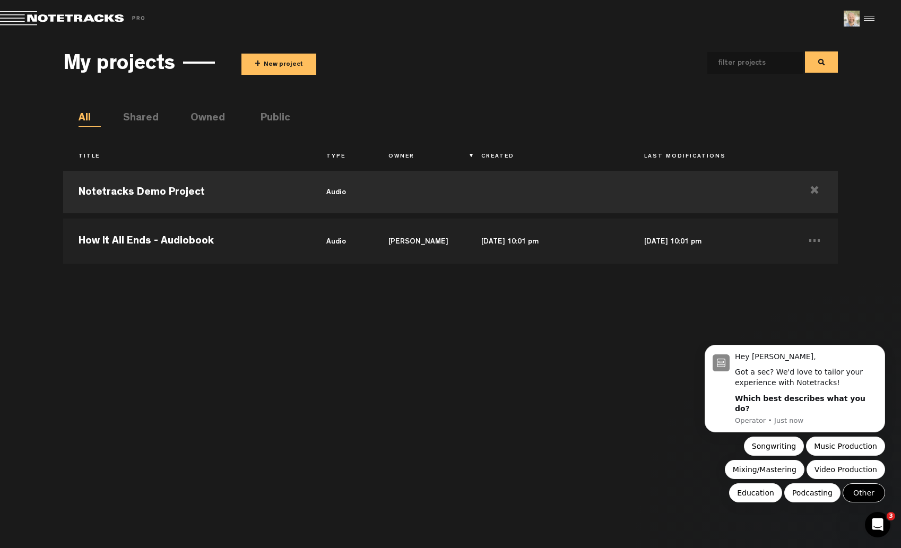
click at [863, 491] on button "Other" at bounding box center [864, 493] width 42 height 19
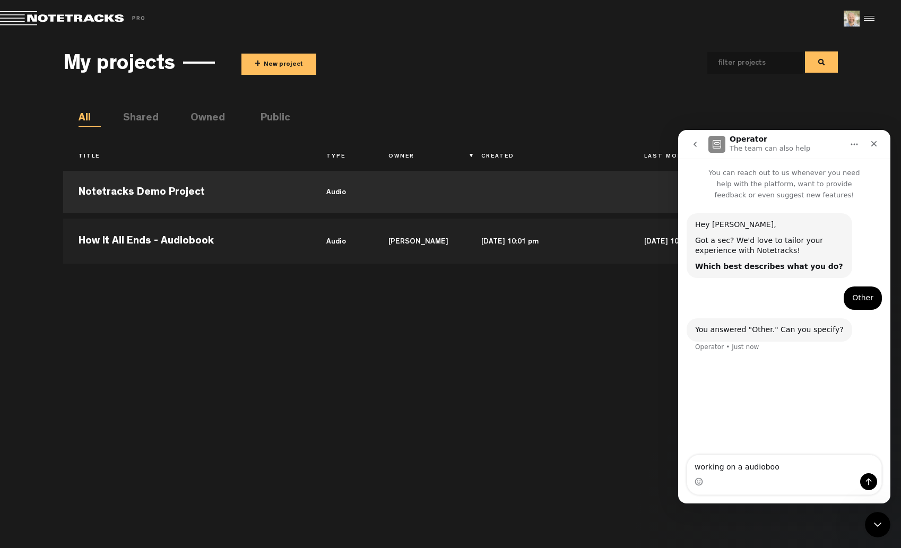
type textarea "working on a audiobook"
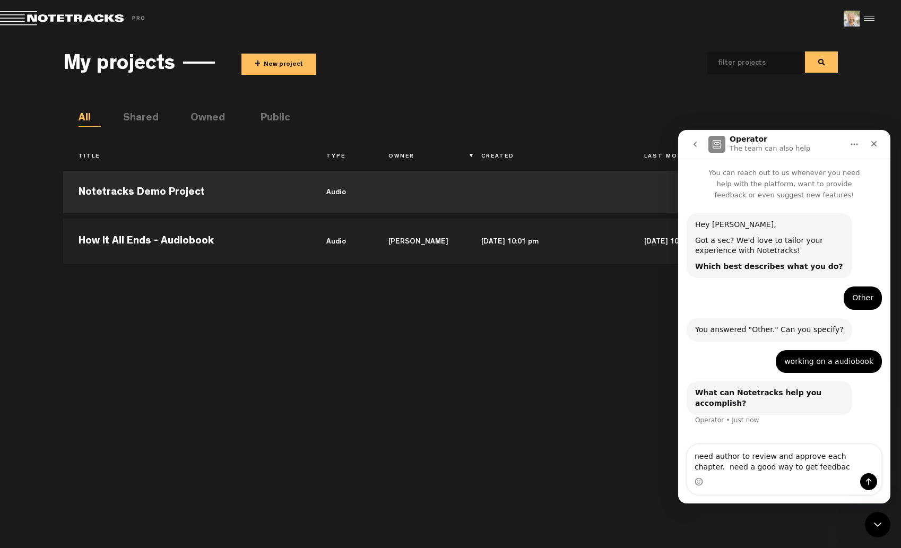
type textarea "need author to review and approve each chapter. need a good way to get feedback"
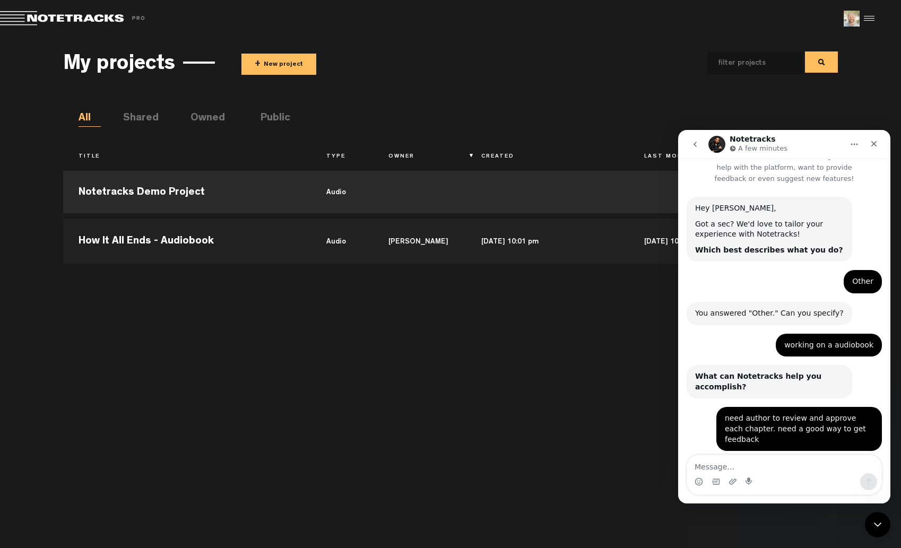
scroll to position [72, 0]
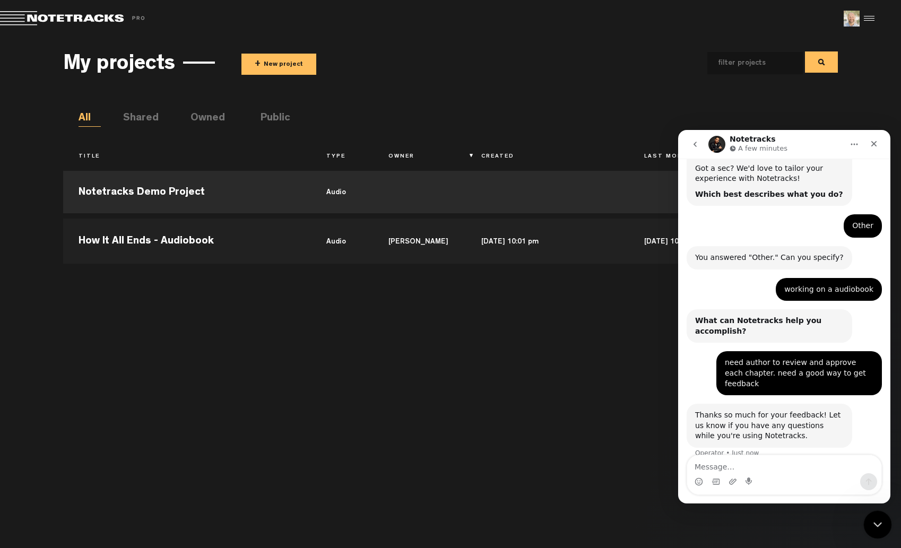
click at [878, 526] on icon "Close Intercom Messenger" at bounding box center [876, 523] width 13 height 13
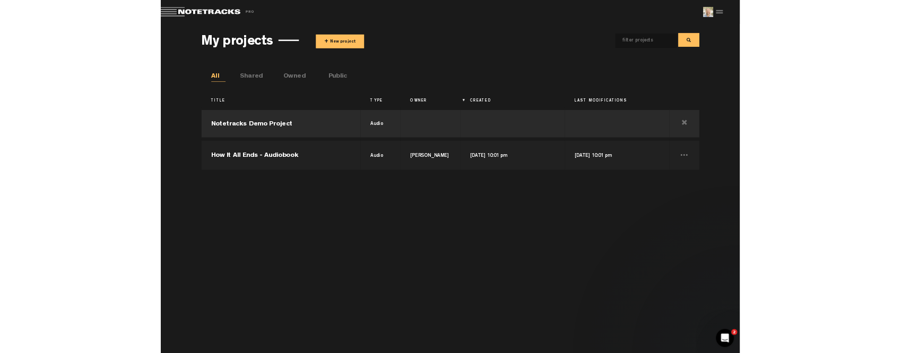
scroll to position [0, 0]
